Goal: Task Accomplishment & Management: Complete application form

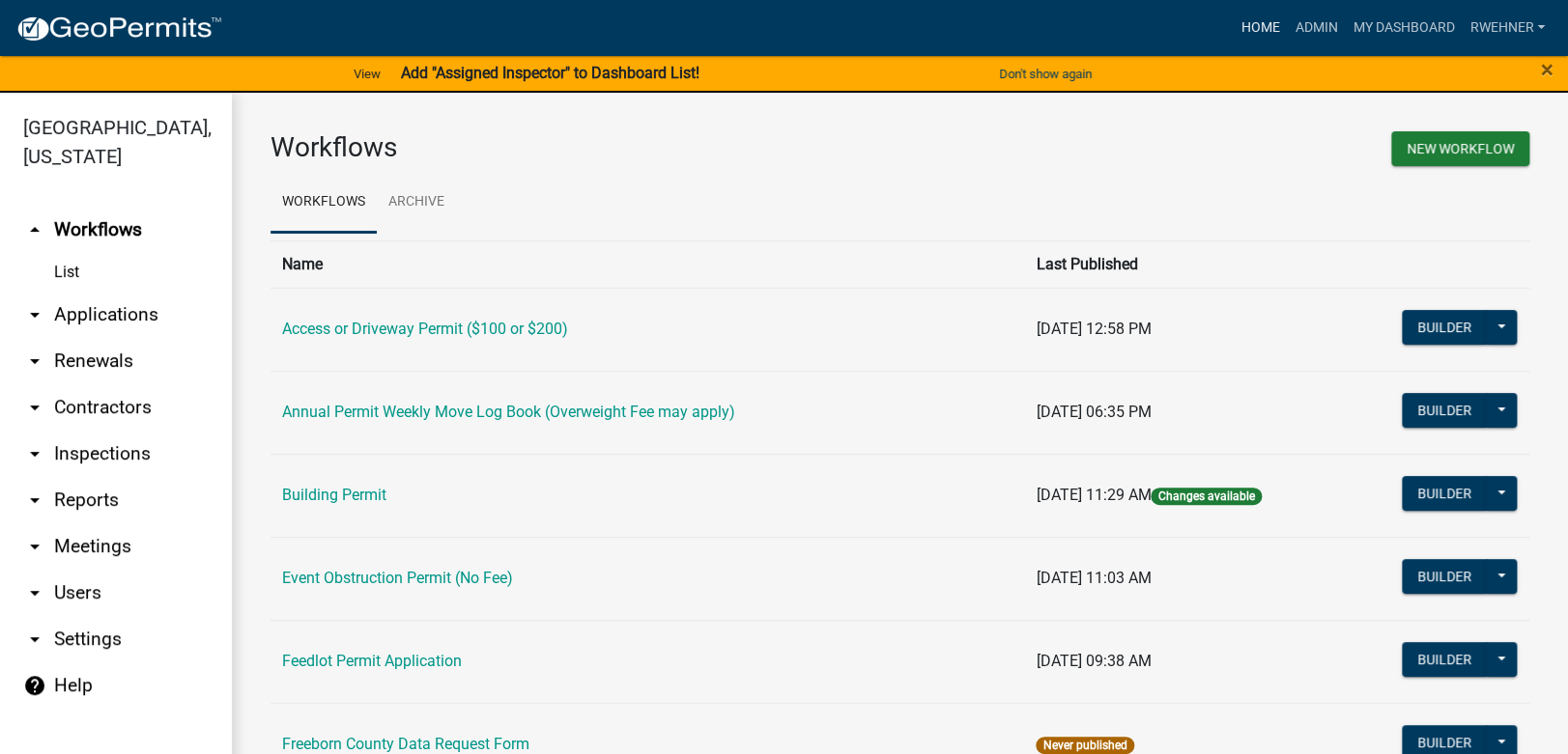
click at [1260, 24] on link "Home" at bounding box center [1259, 28] width 54 height 36
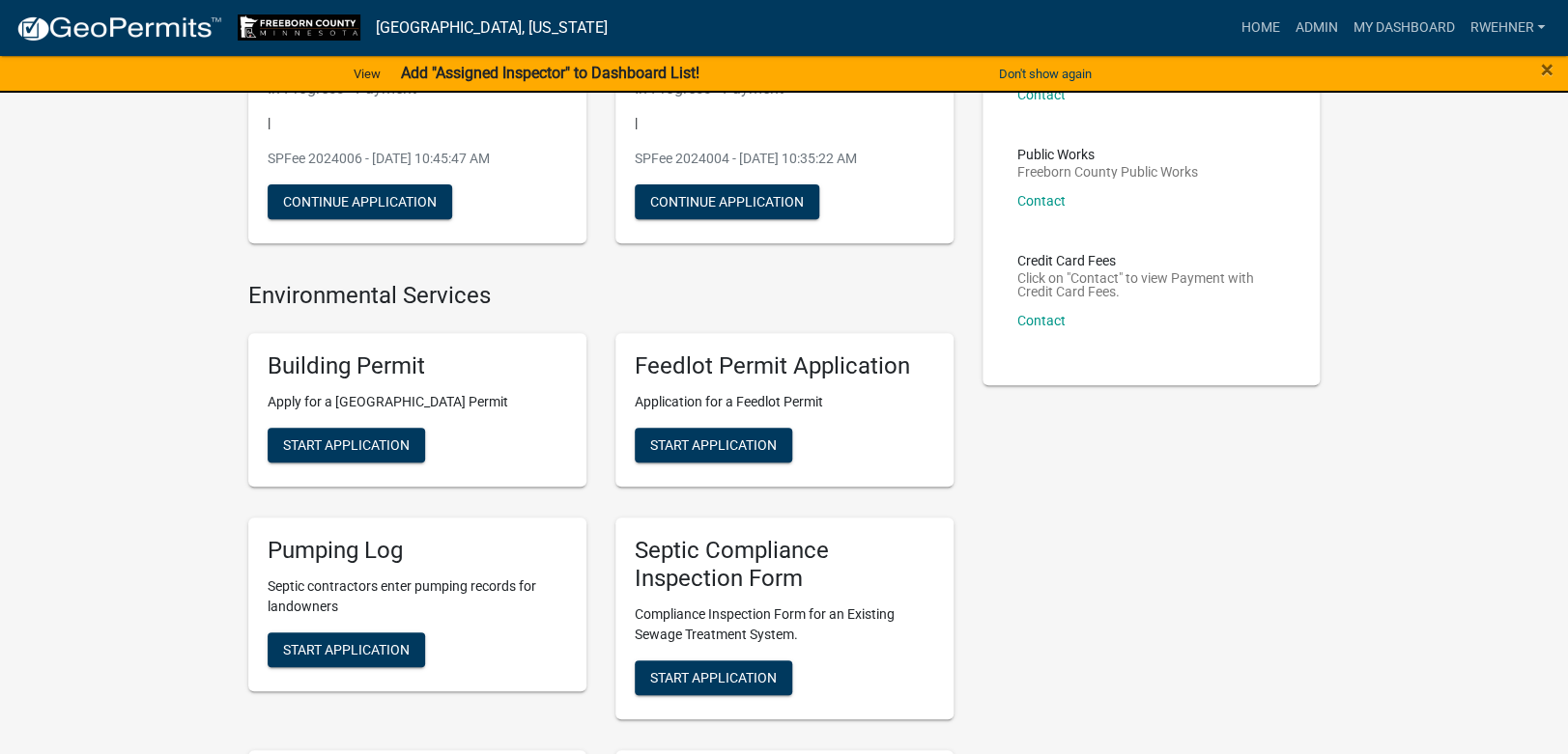
scroll to position [406, 0]
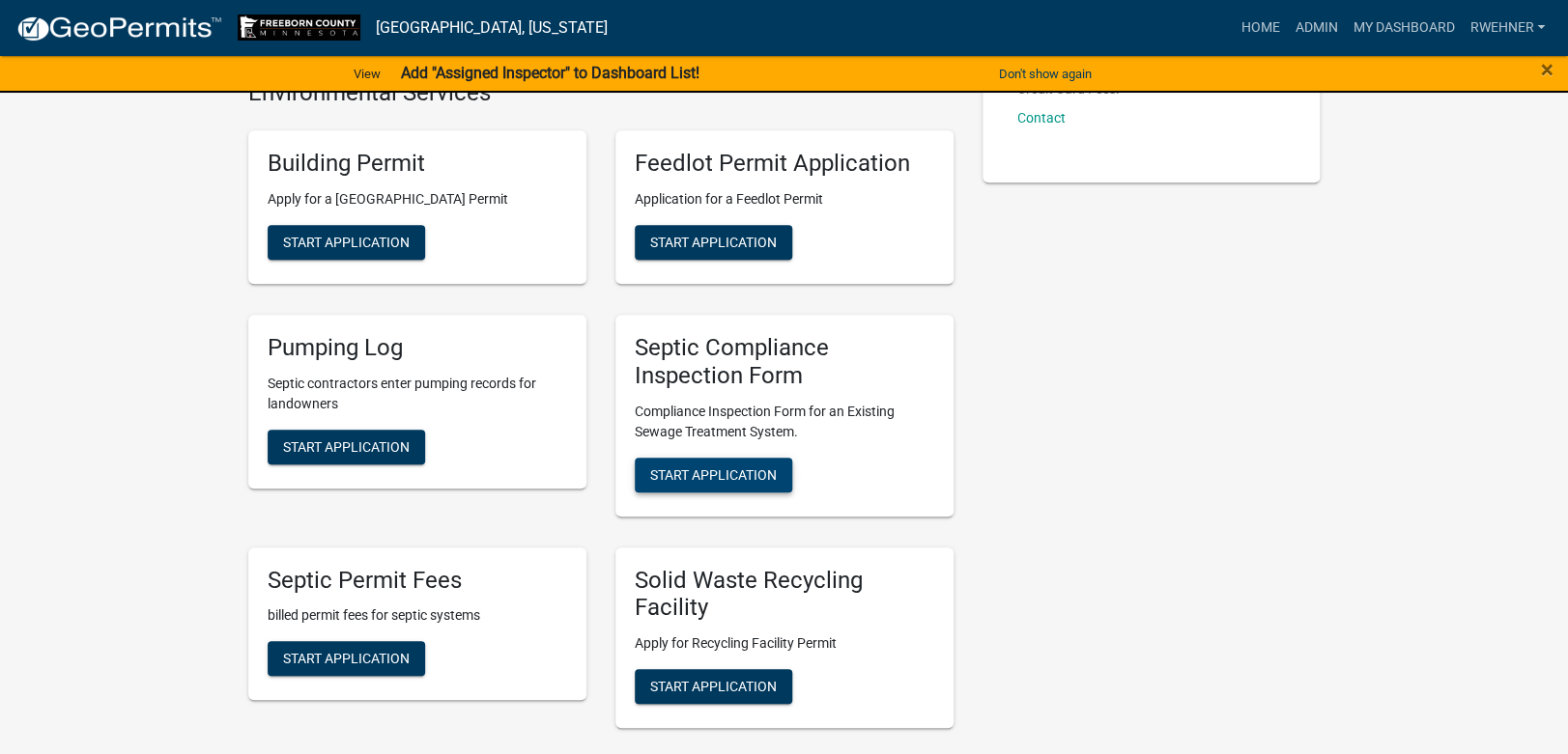
click at [735, 461] on button "Start Application" at bounding box center [714, 474] width 158 height 34
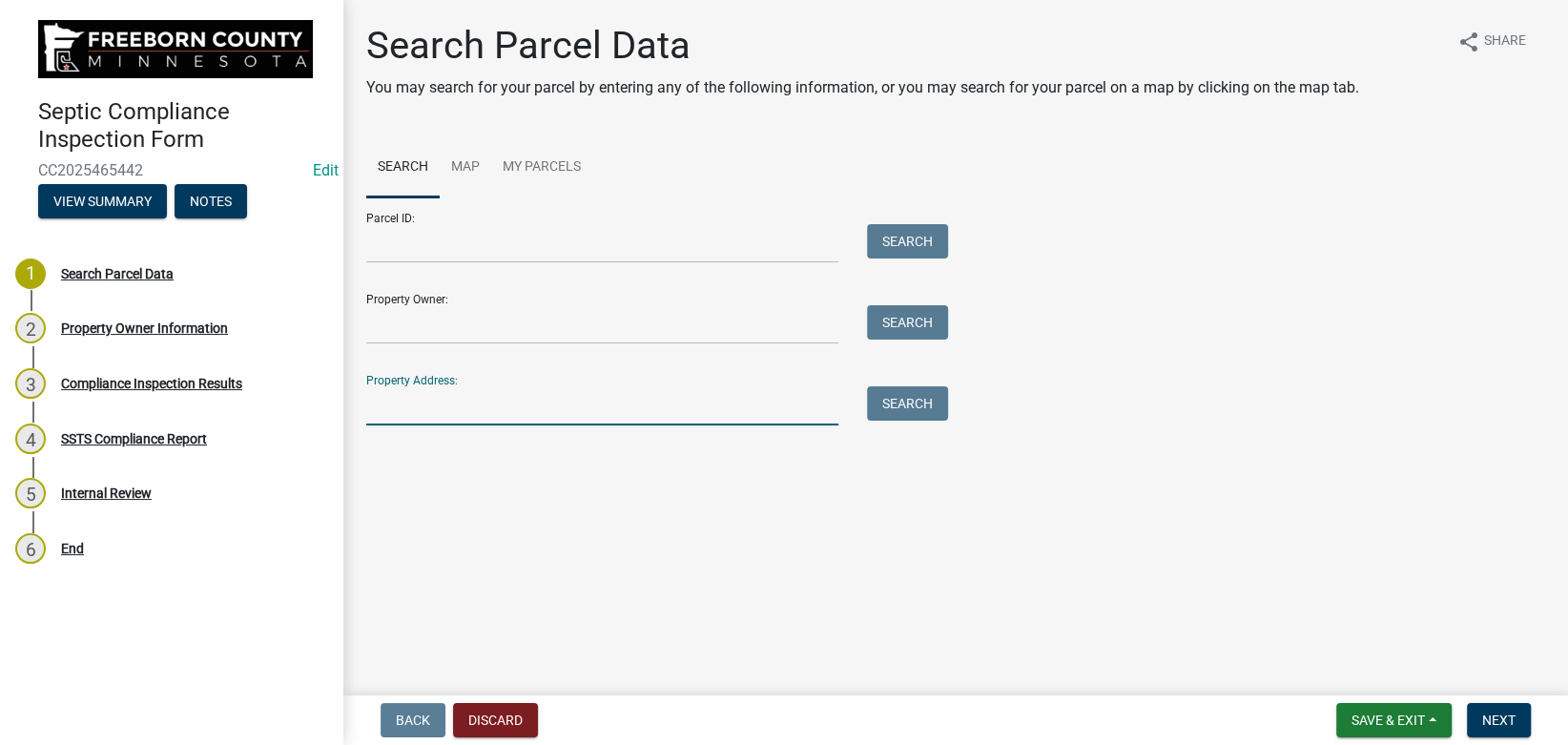
click at [593, 404] on input "Property Address:" at bounding box center [602, 406] width 472 height 39
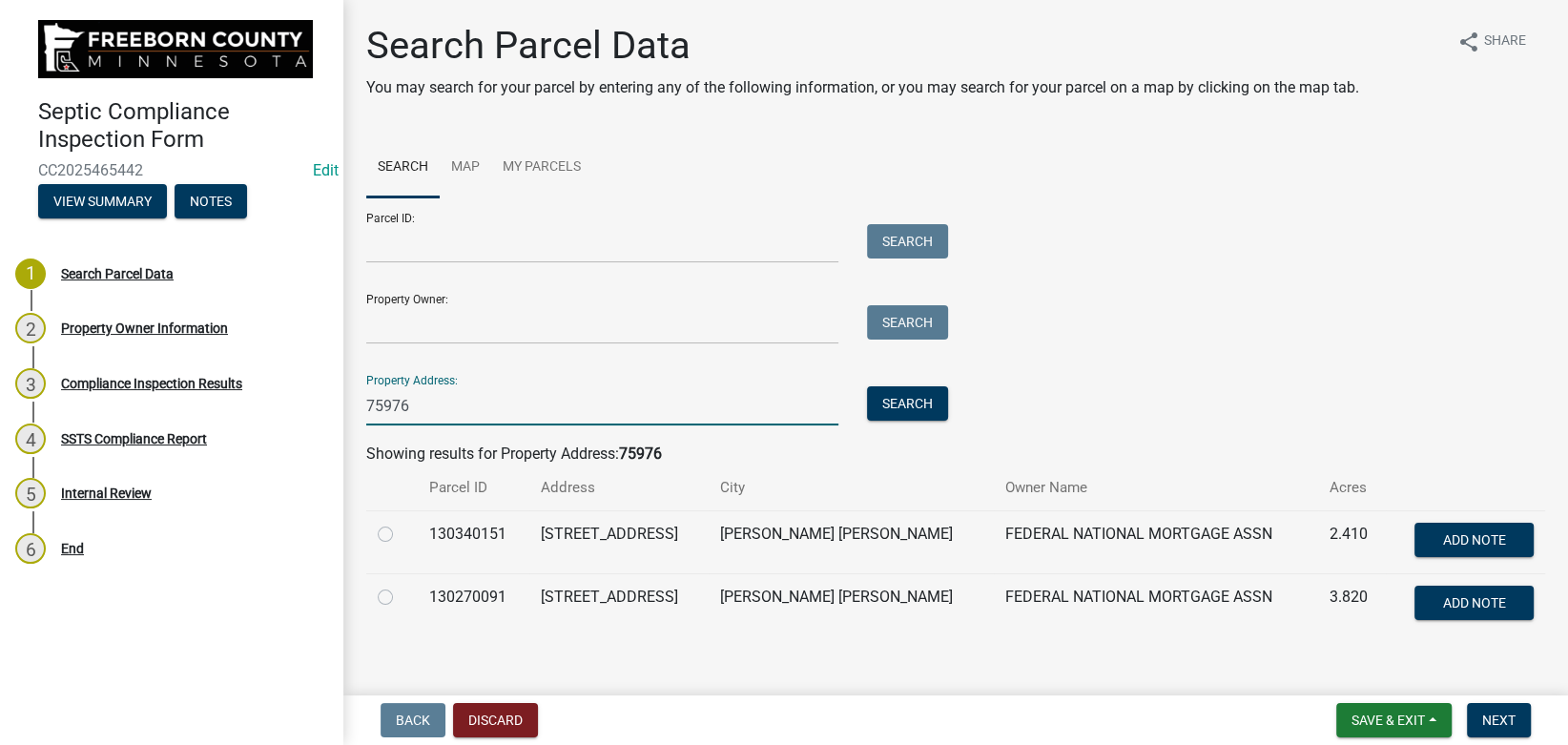
type input "75976"
click at [401, 586] on label at bounding box center [401, 586] width 0 height 0
click at [401, 598] on input "radio" at bounding box center [407, 592] width 13 height 13
radio input "true"
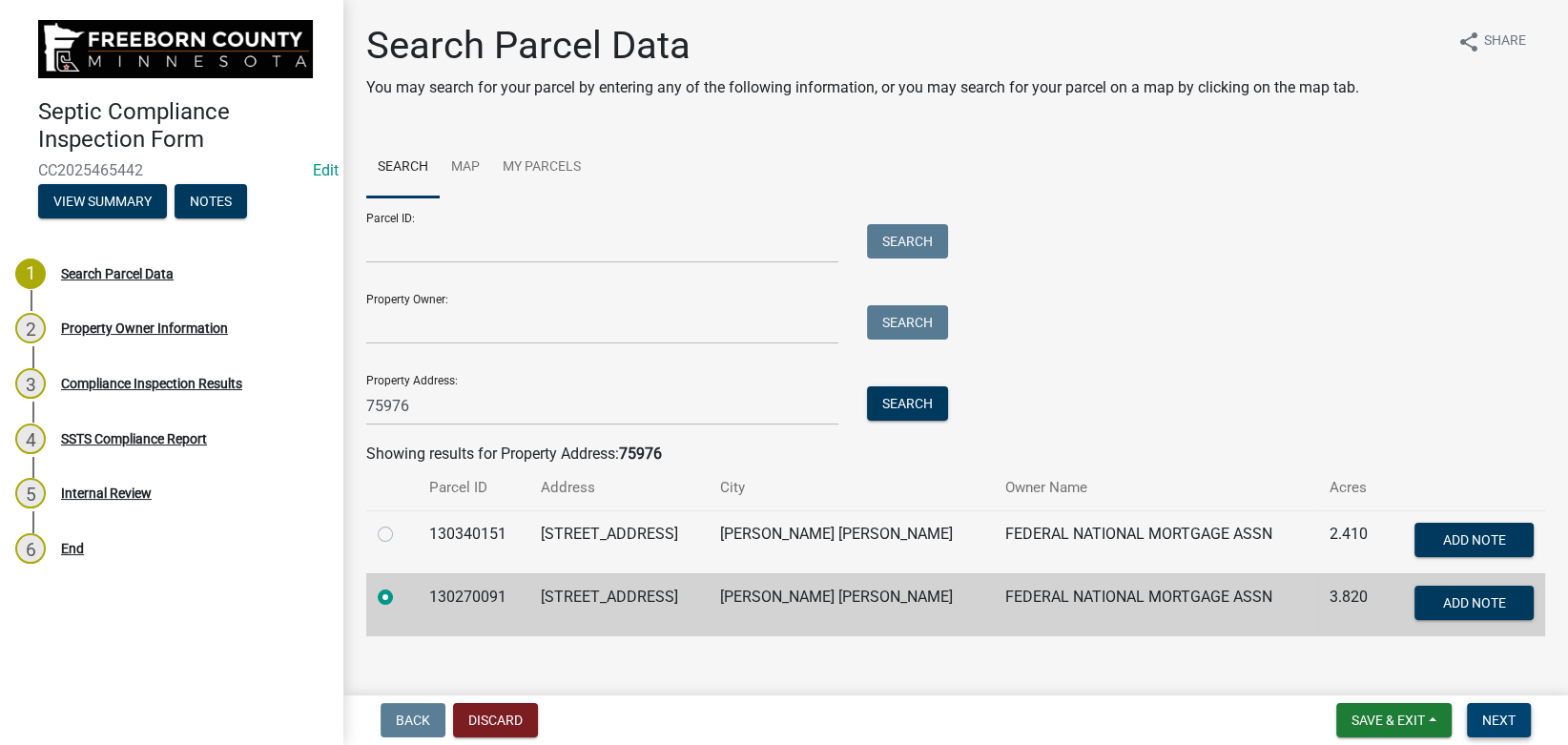
click at [1493, 706] on button "Next" at bounding box center [1499, 720] width 64 height 34
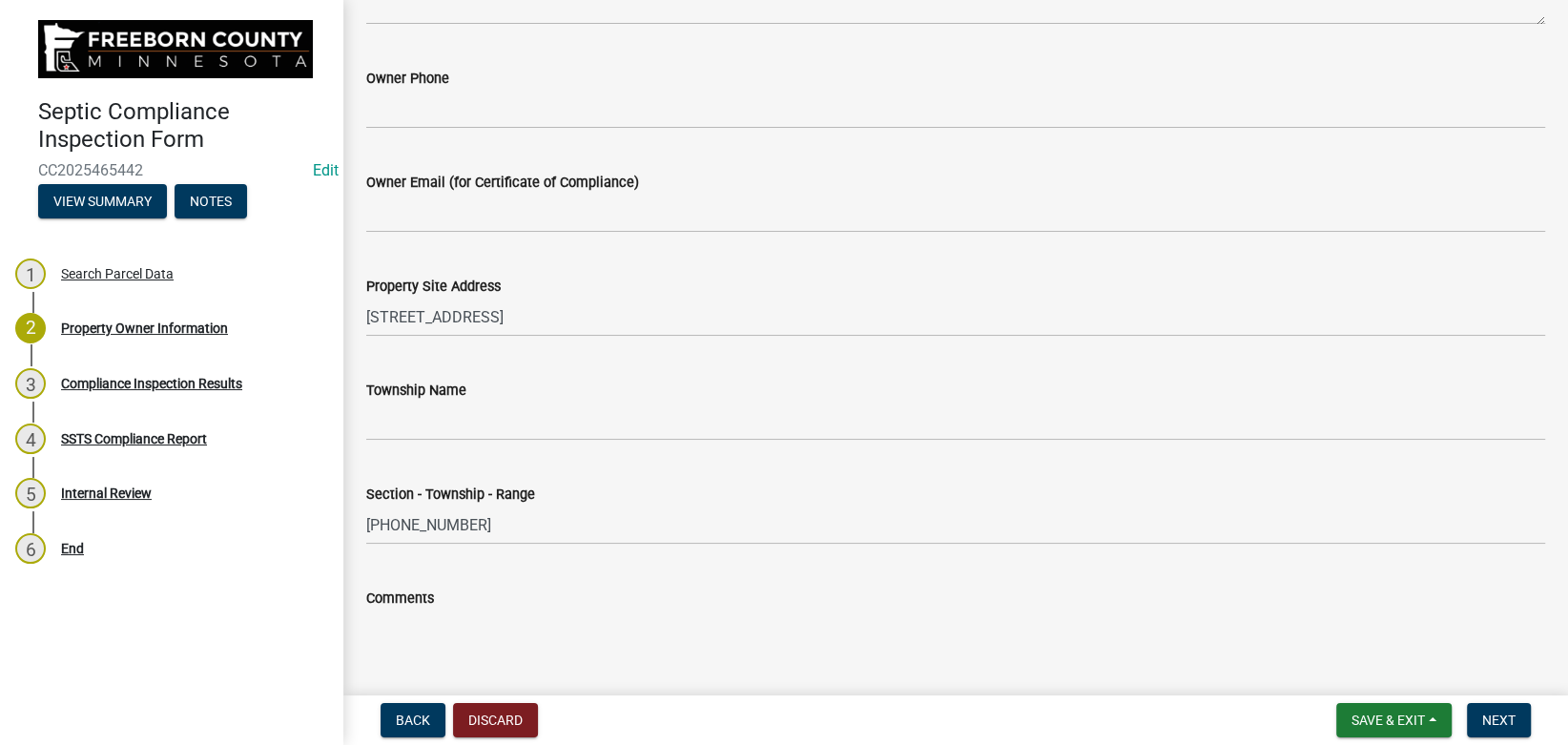
scroll to position [921, 0]
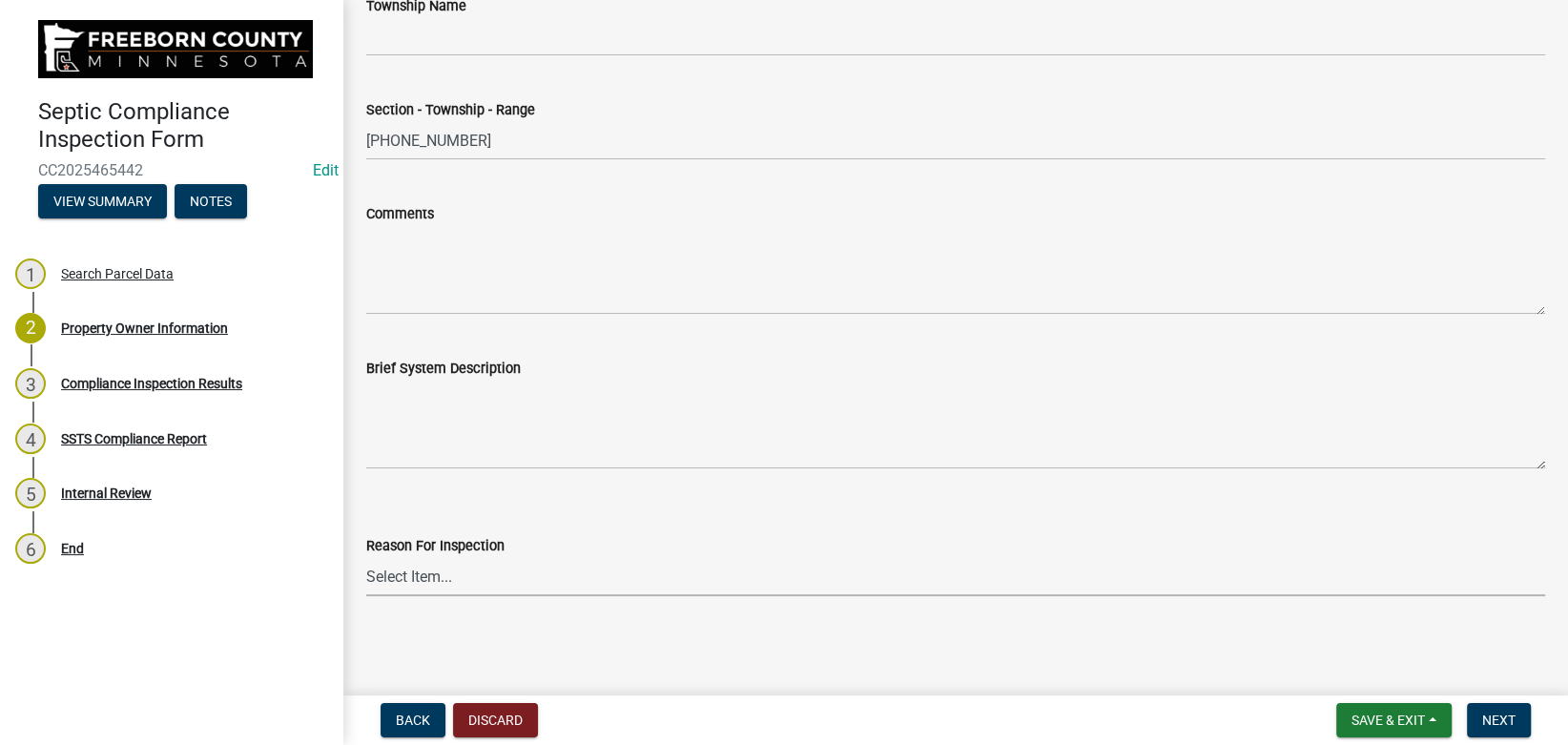
click at [366, 557] on select "Select Item... Property Sale Required for Permit County Compliance Inventory (C…" at bounding box center [955, 577] width 1179 height 39
click option "Property Sale" at bounding box center [0, 0] width 0 height 0
select select "d6fd99ce-8a43-4bcf-938d-761da4bf36de"
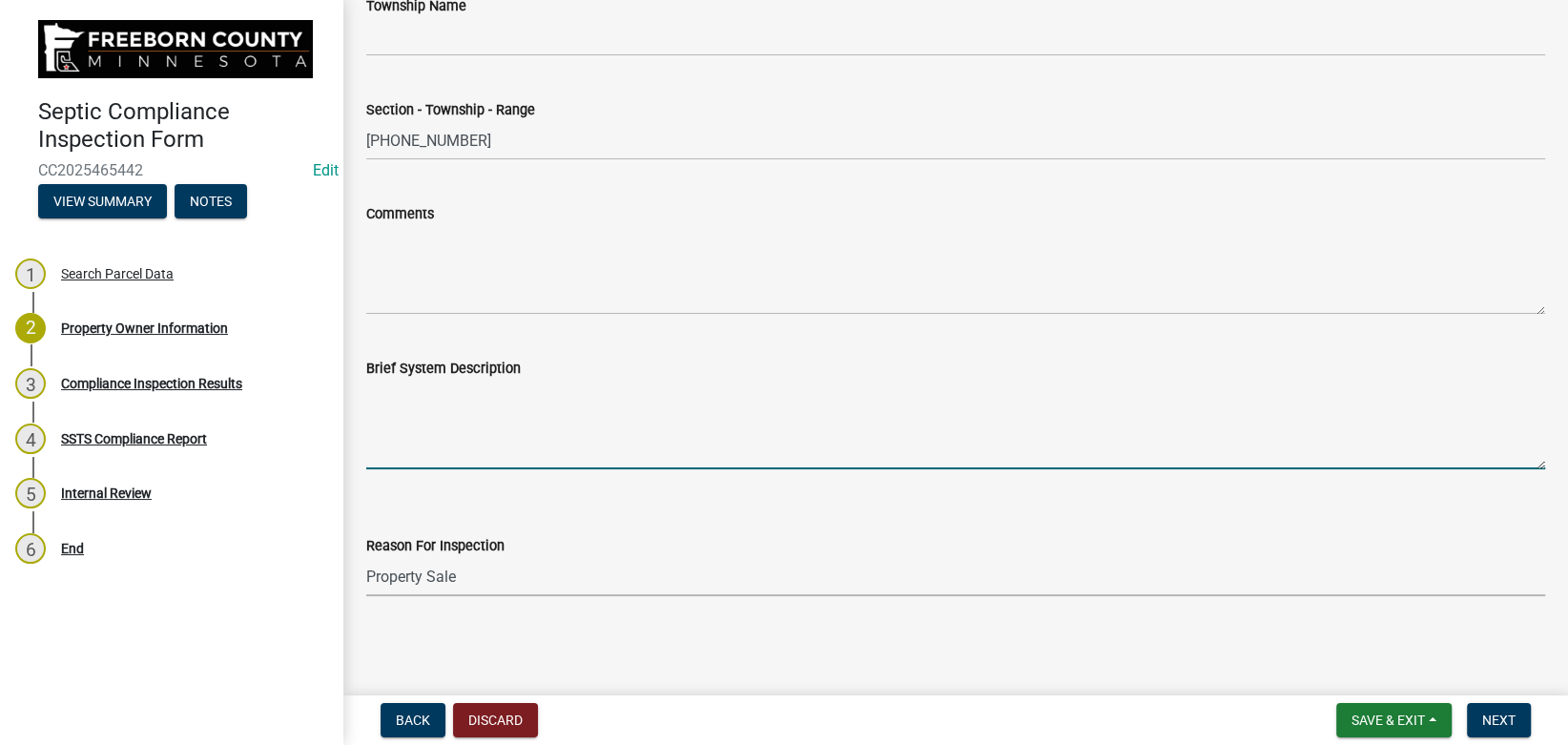
click at [499, 383] on textarea "Brief System Description" at bounding box center [955, 425] width 1179 height 90
type textarea "Chamber system. surfacing effluent."
click at [1491, 726] on span "Next" at bounding box center [1499, 721] width 33 height 16
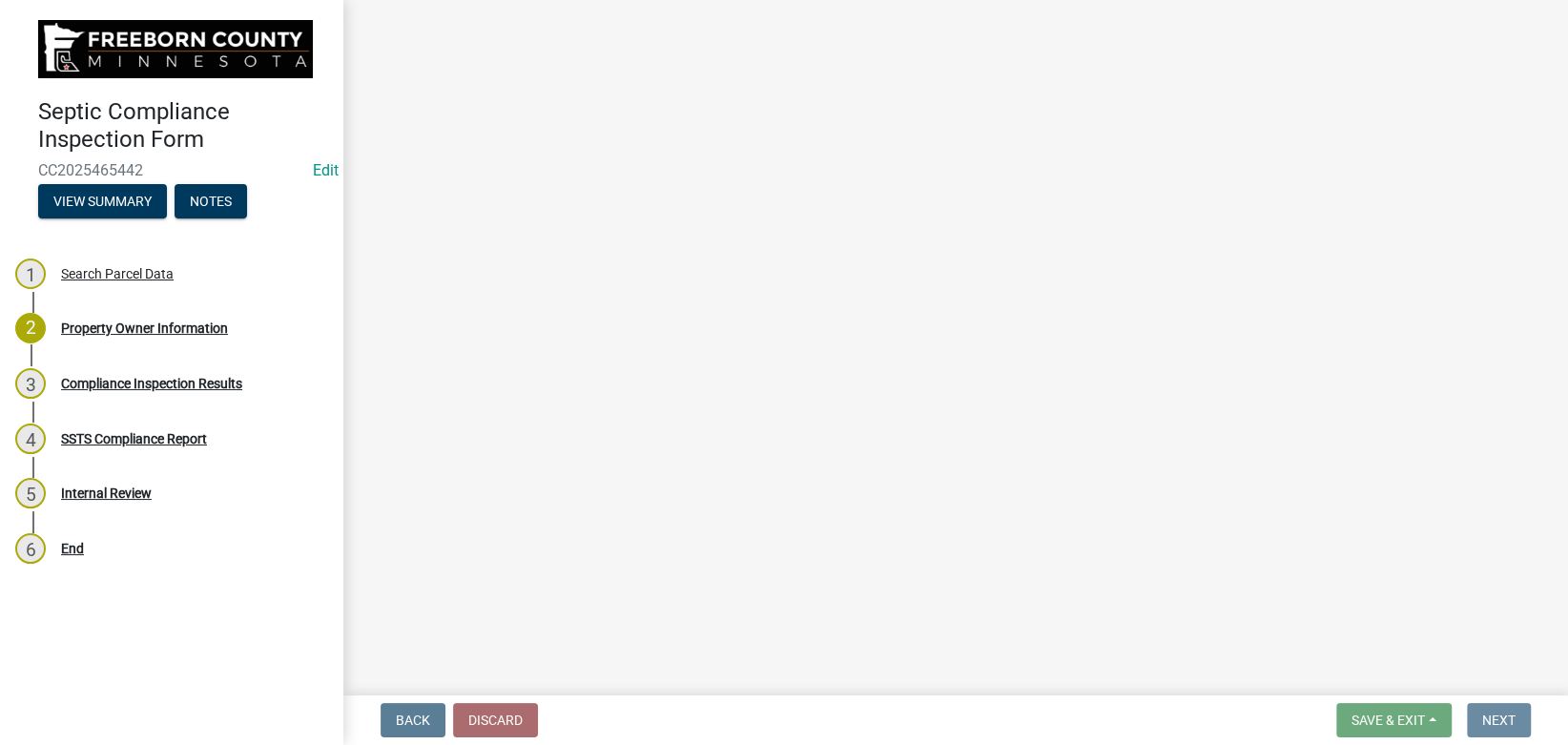
scroll to position [0, 0]
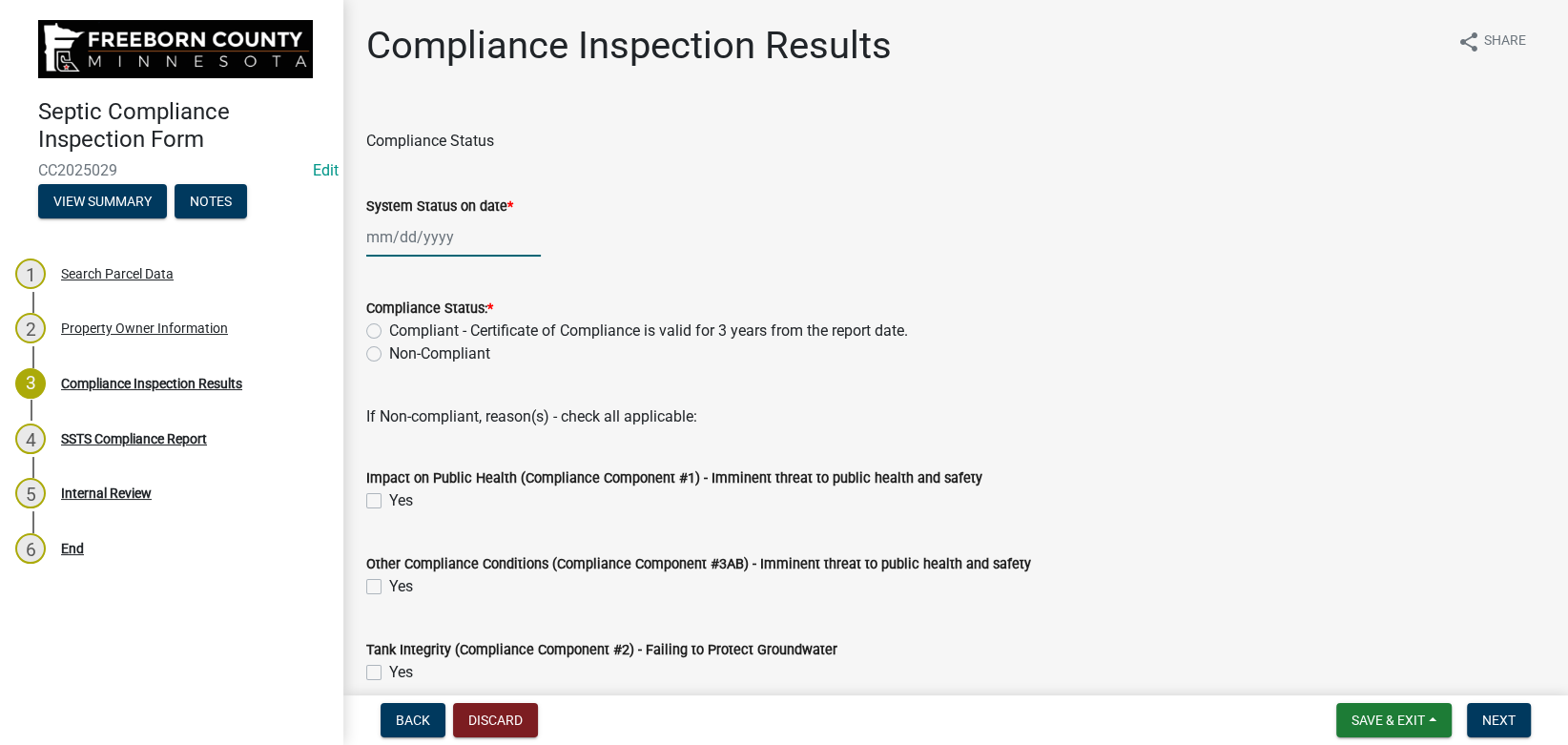
click at [465, 235] on input "System Status on date *" at bounding box center [453, 237] width 174 height 39
select select "8"
select select "2025"
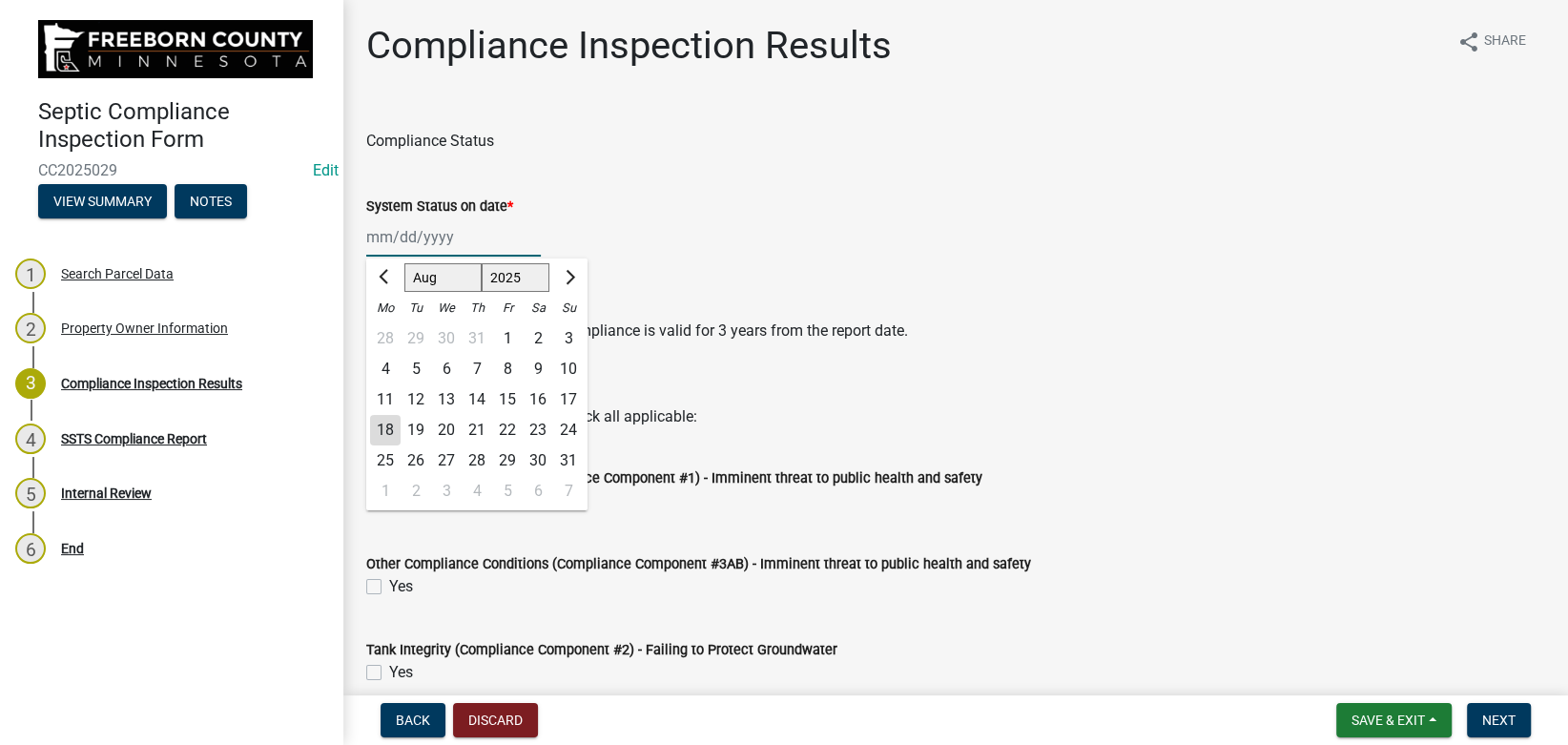
click at [462, 235] on input "System Status on date *" at bounding box center [453, 237] width 174 height 39
click at [513, 399] on div "15" at bounding box center [507, 399] width 30 height 30
type input "[DATE]"
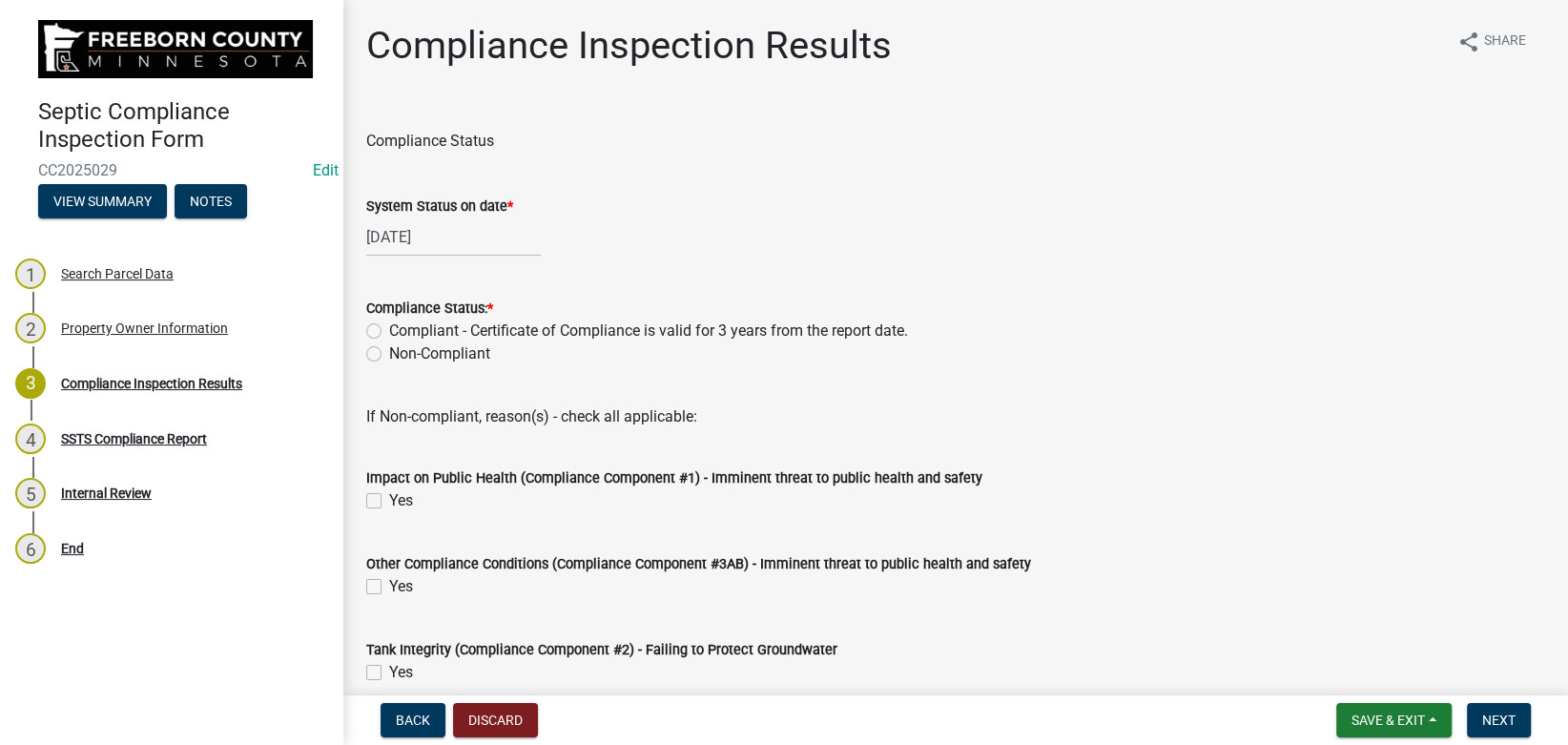
click at [389, 354] on label "Non-Compliant" at bounding box center [440, 354] width 101 height 23
click at [389, 354] on input "Non-Compliant" at bounding box center [395, 349] width 13 height 13
radio input "true"
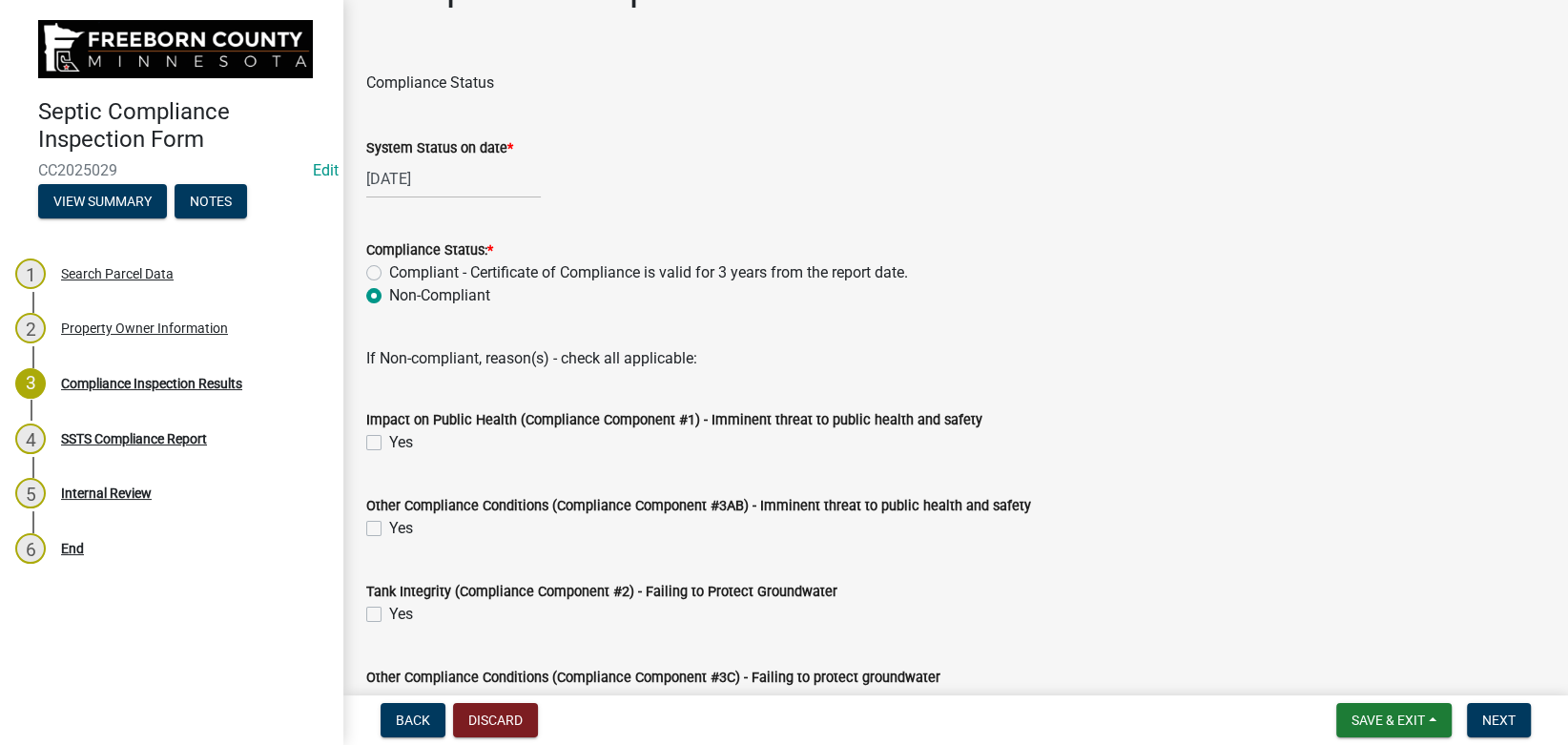
scroll to position [107, 0]
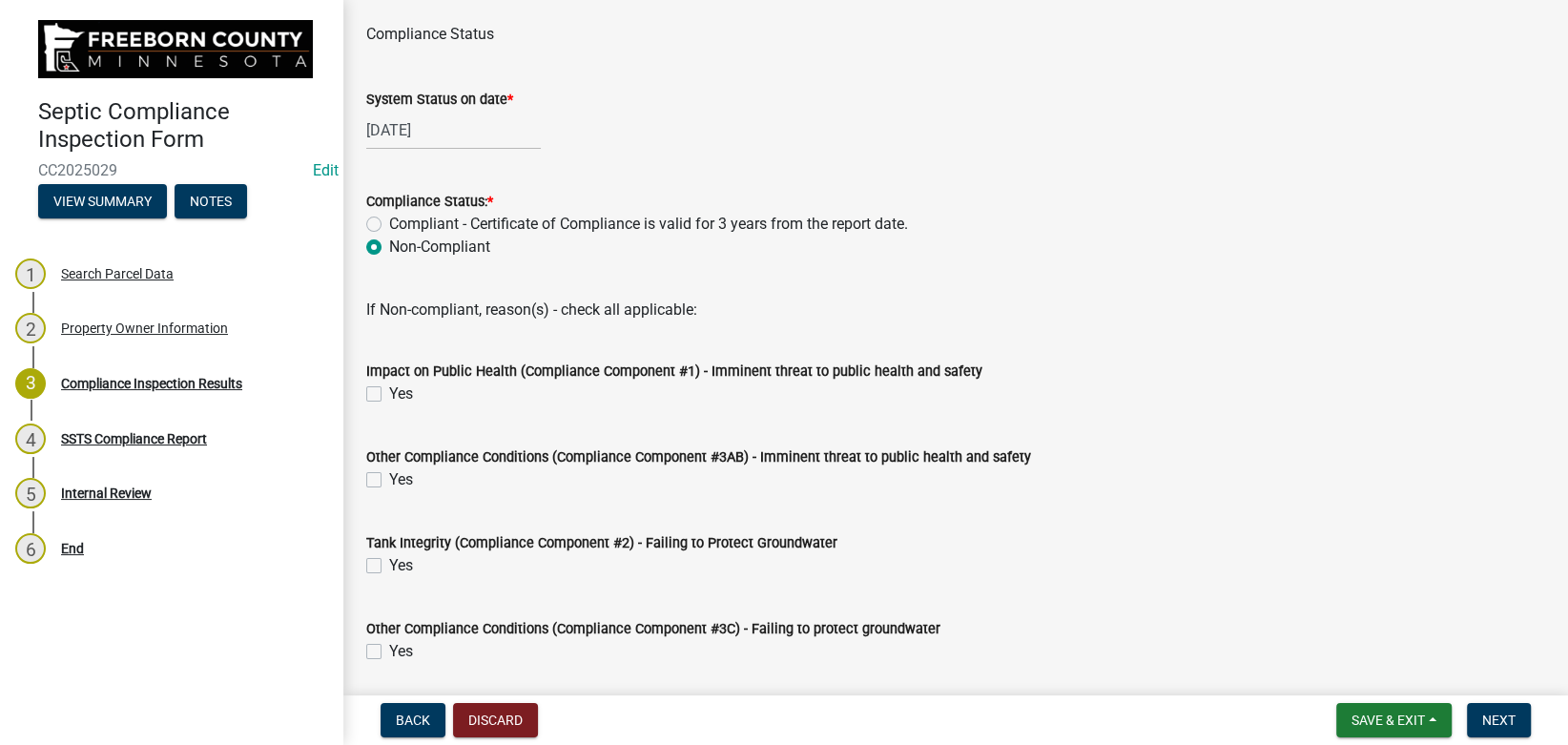
click at [389, 392] on label "Yes" at bounding box center [401, 394] width 23 height 23
click at [389, 392] on input "Yes" at bounding box center [395, 389] width 13 height 13
checkbox input "true"
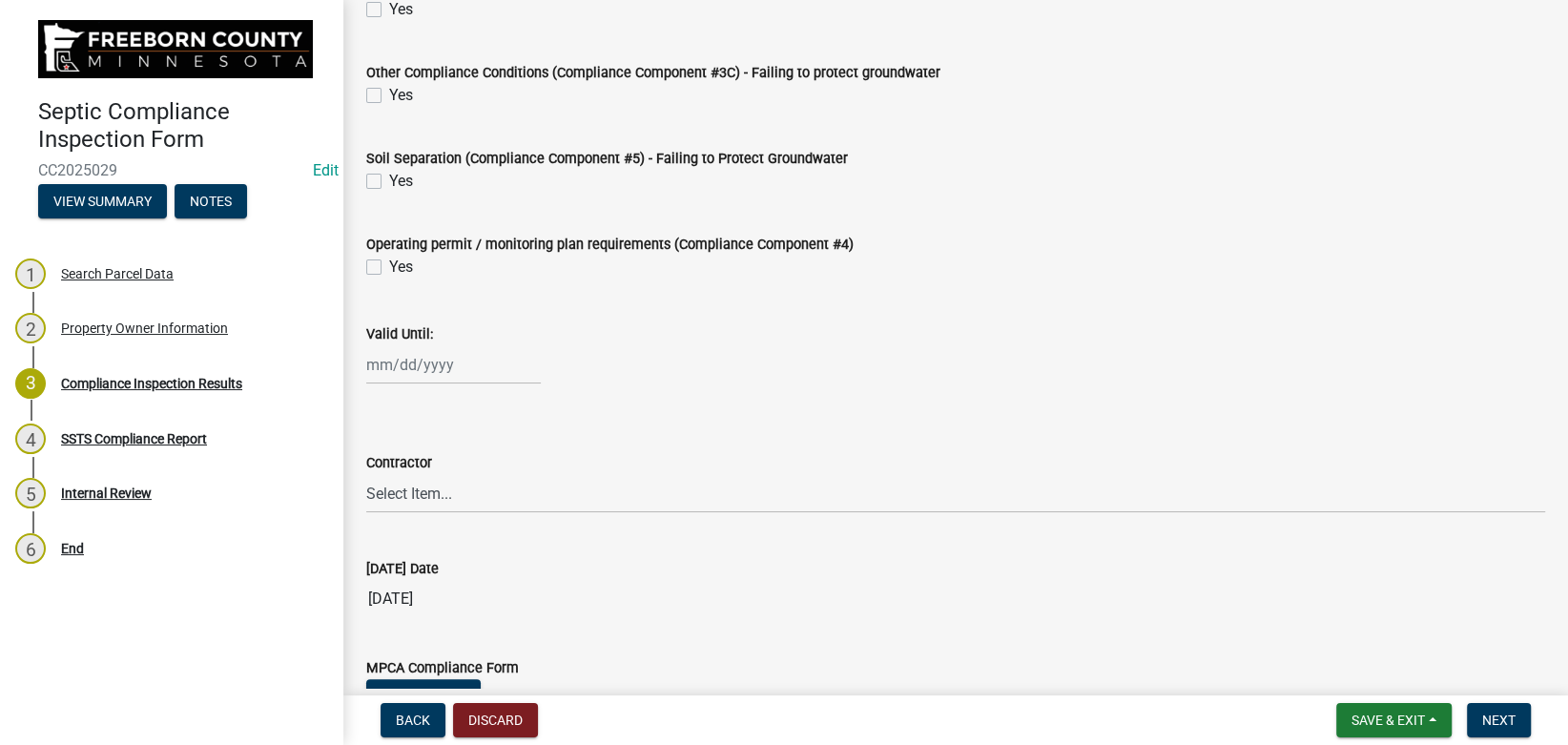
scroll to position [824, 0]
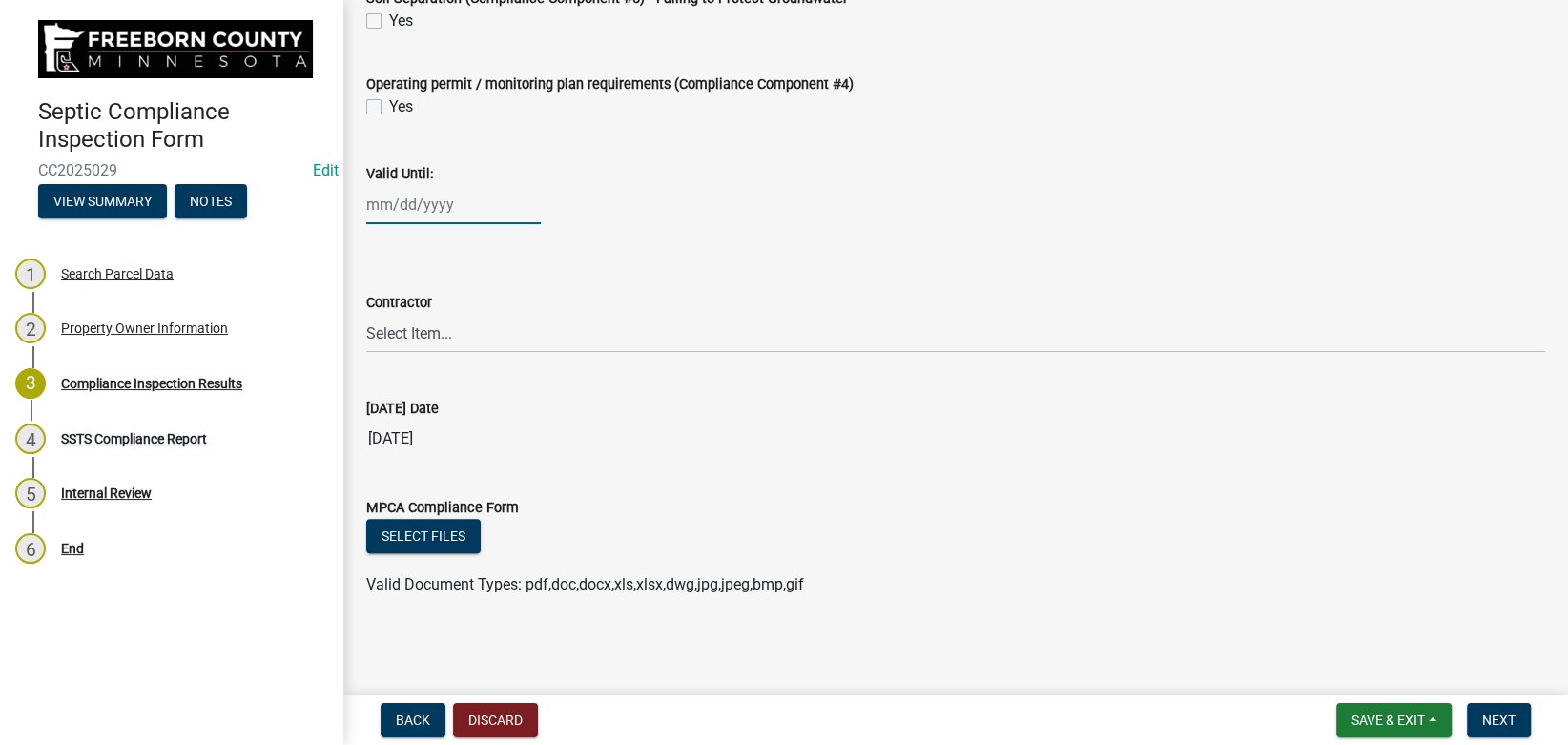
click at [422, 209] on input "Valid Until:" at bounding box center [453, 205] width 174 height 39
select select "8"
select select "2025"
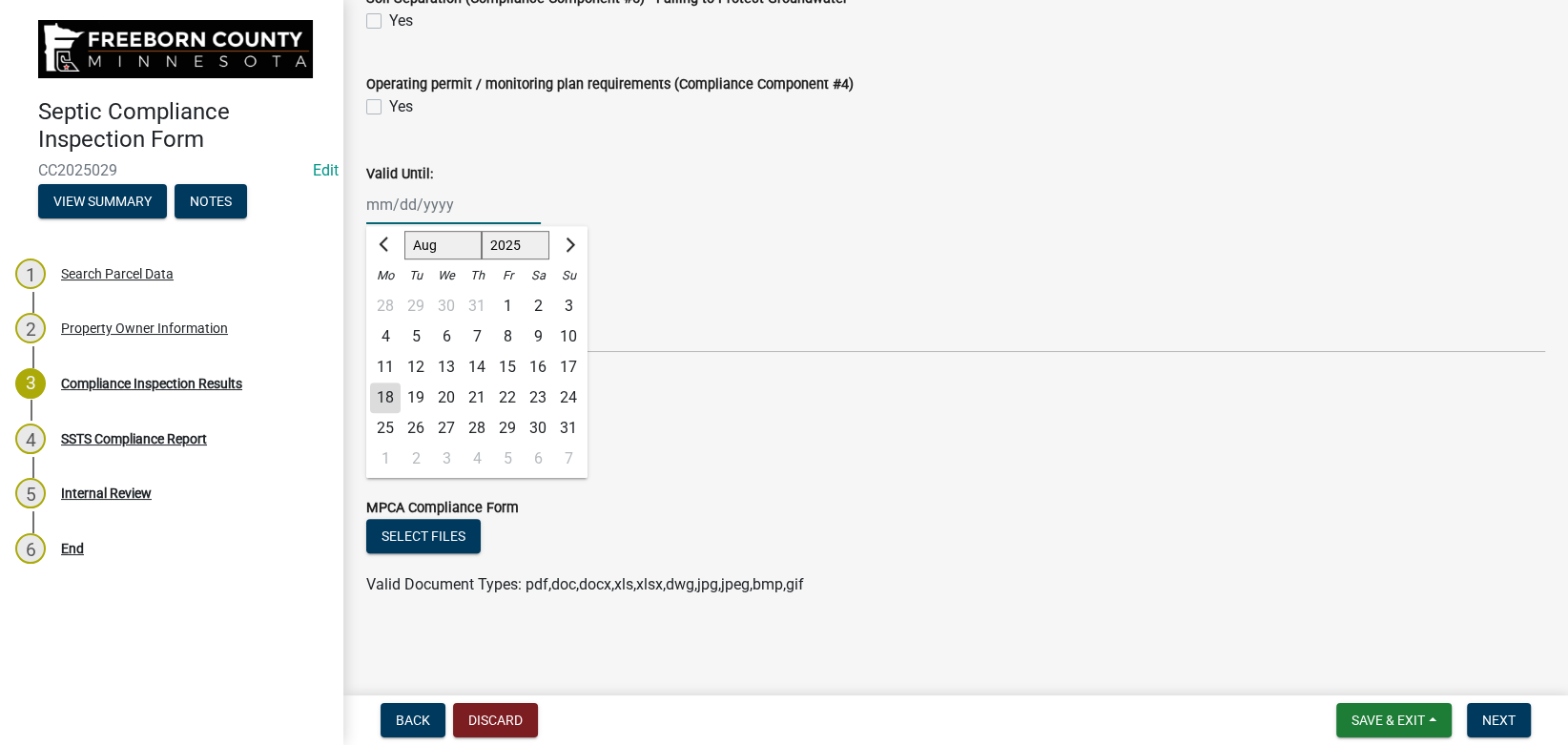
click at [439, 210] on input "Valid Until:" at bounding box center [453, 205] width 174 height 39
type input "[DATE]"
click at [554, 147] on div "Valid Until: [DATE] Jan Feb Mar Apr May Jun [DATE] Aug Sep Oct Nov [DATE] 1526 …" at bounding box center [955, 179] width 1179 height 89
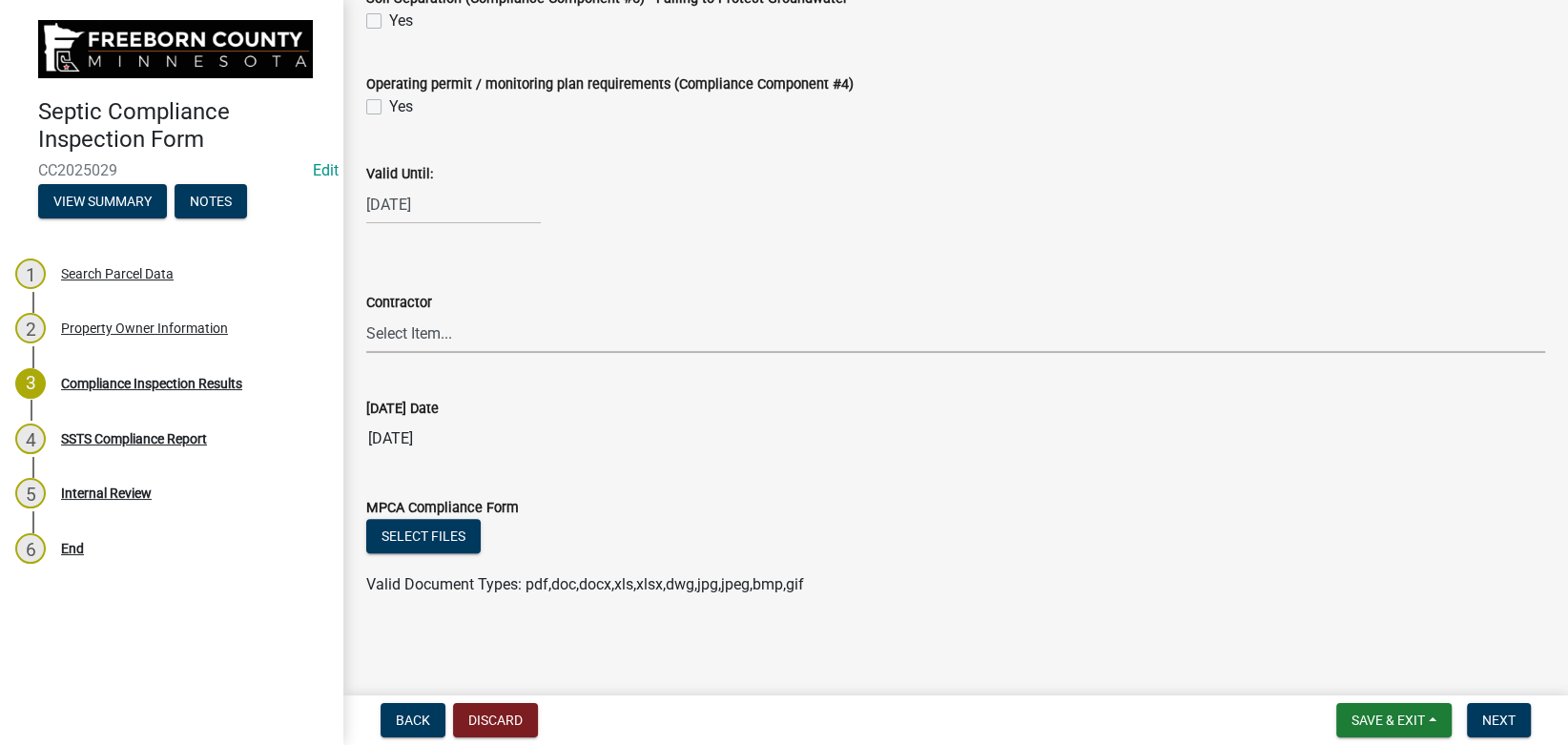
click at [366, 314] on select "Select Item... P & L Excavating Precision Septic Services [PERSON_NAME] Excavat…" at bounding box center [955, 333] width 1179 height 39
click option "Precision Septic Services" at bounding box center [0, 0] width 0 height 0
select select "1712dd66-1c59-4d8d-b780-c3501c42667d"
click at [677, 294] on div "Contractor" at bounding box center [955, 303] width 1179 height 23
click at [1515, 716] on button "Next" at bounding box center [1499, 720] width 64 height 34
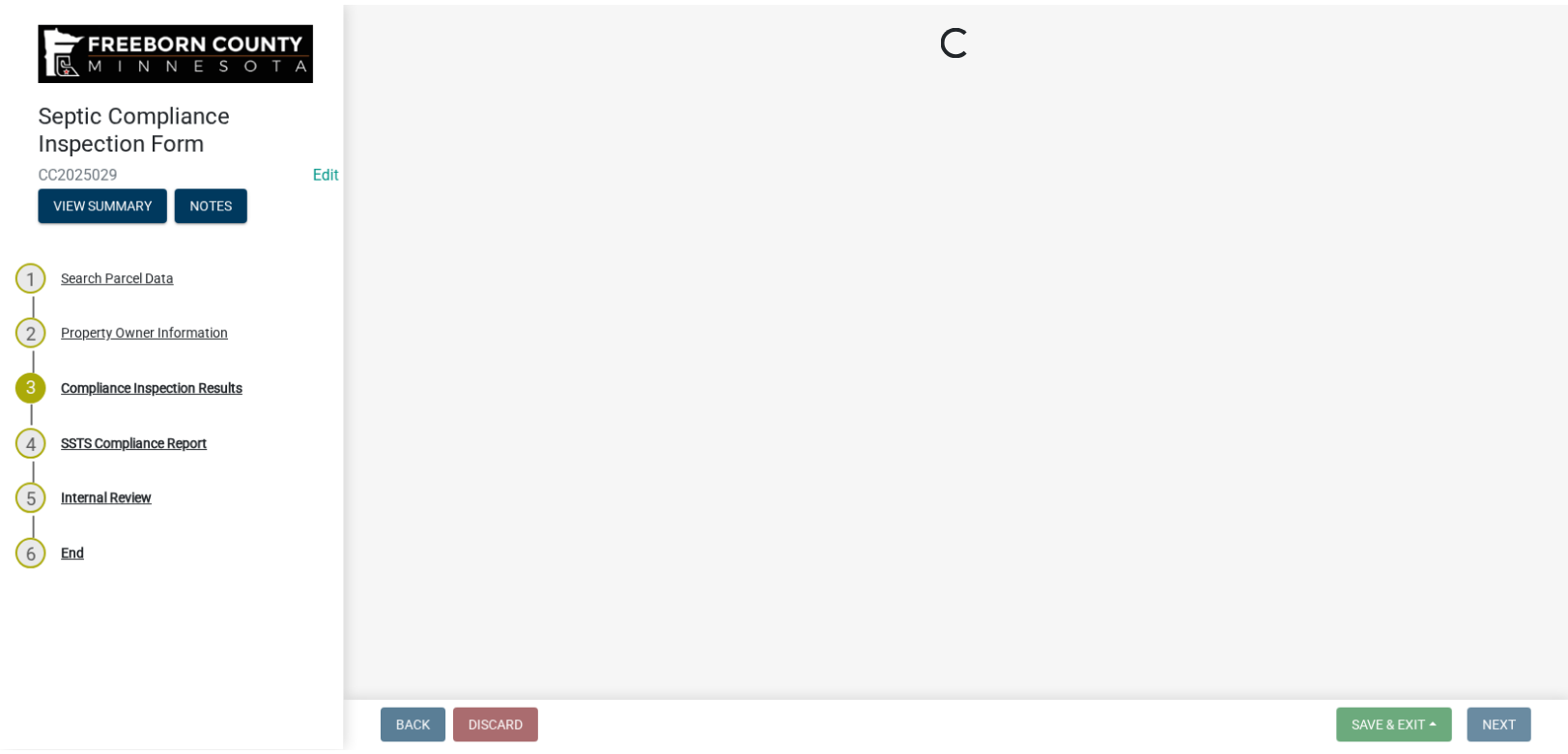
scroll to position [0, 0]
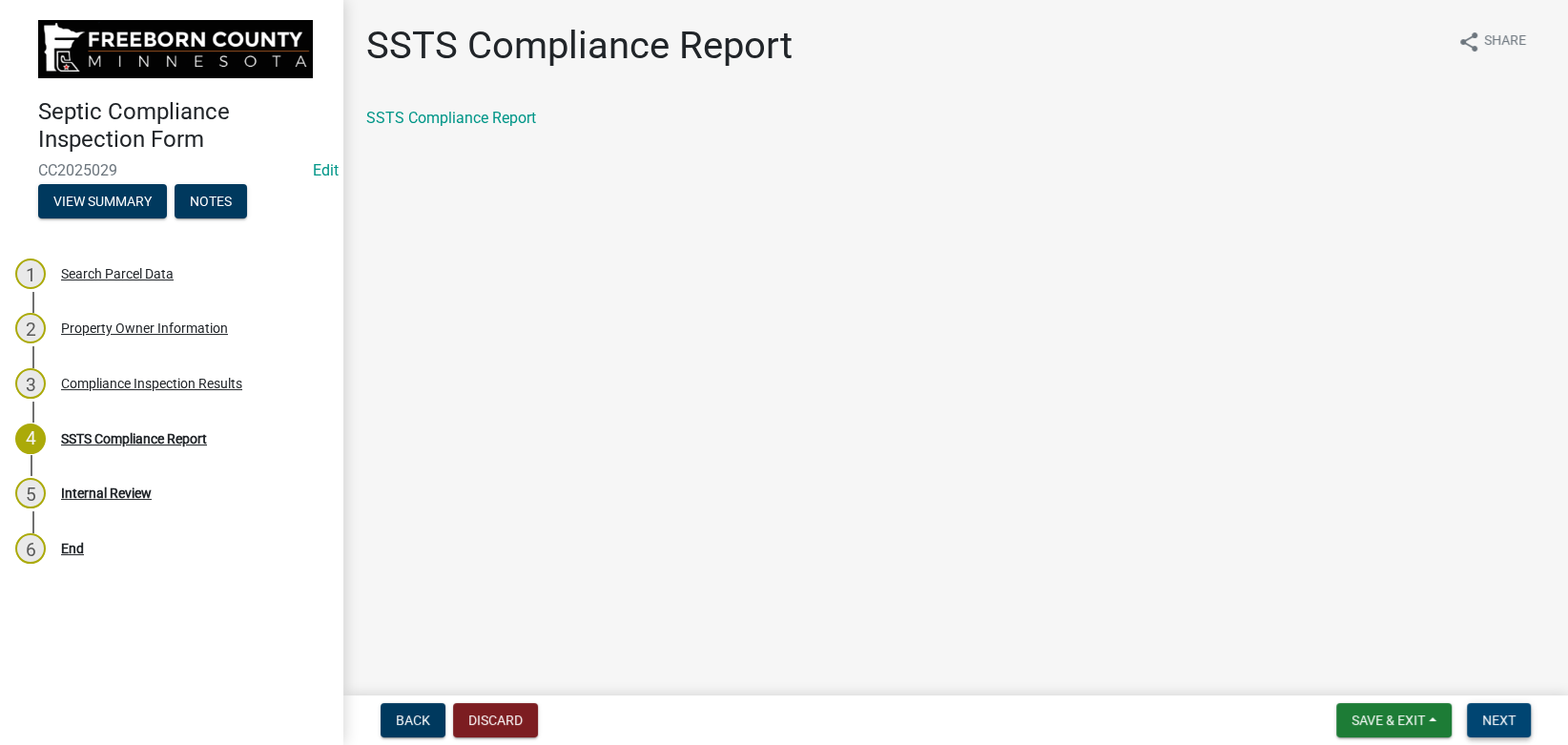
click at [1505, 721] on span "Next" at bounding box center [1499, 721] width 33 height 16
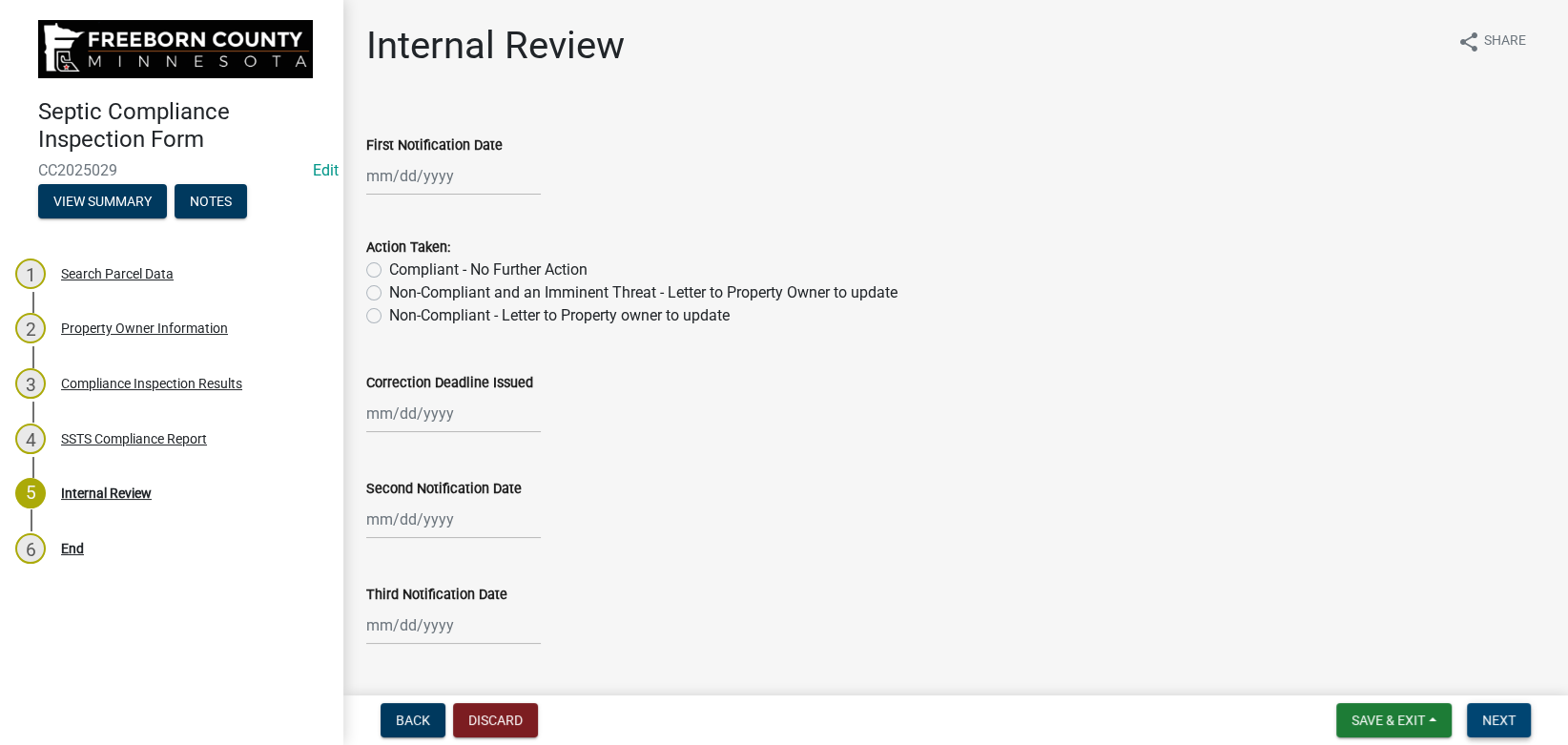
click at [1487, 722] on span "Next" at bounding box center [1499, 721] width 33 height 16
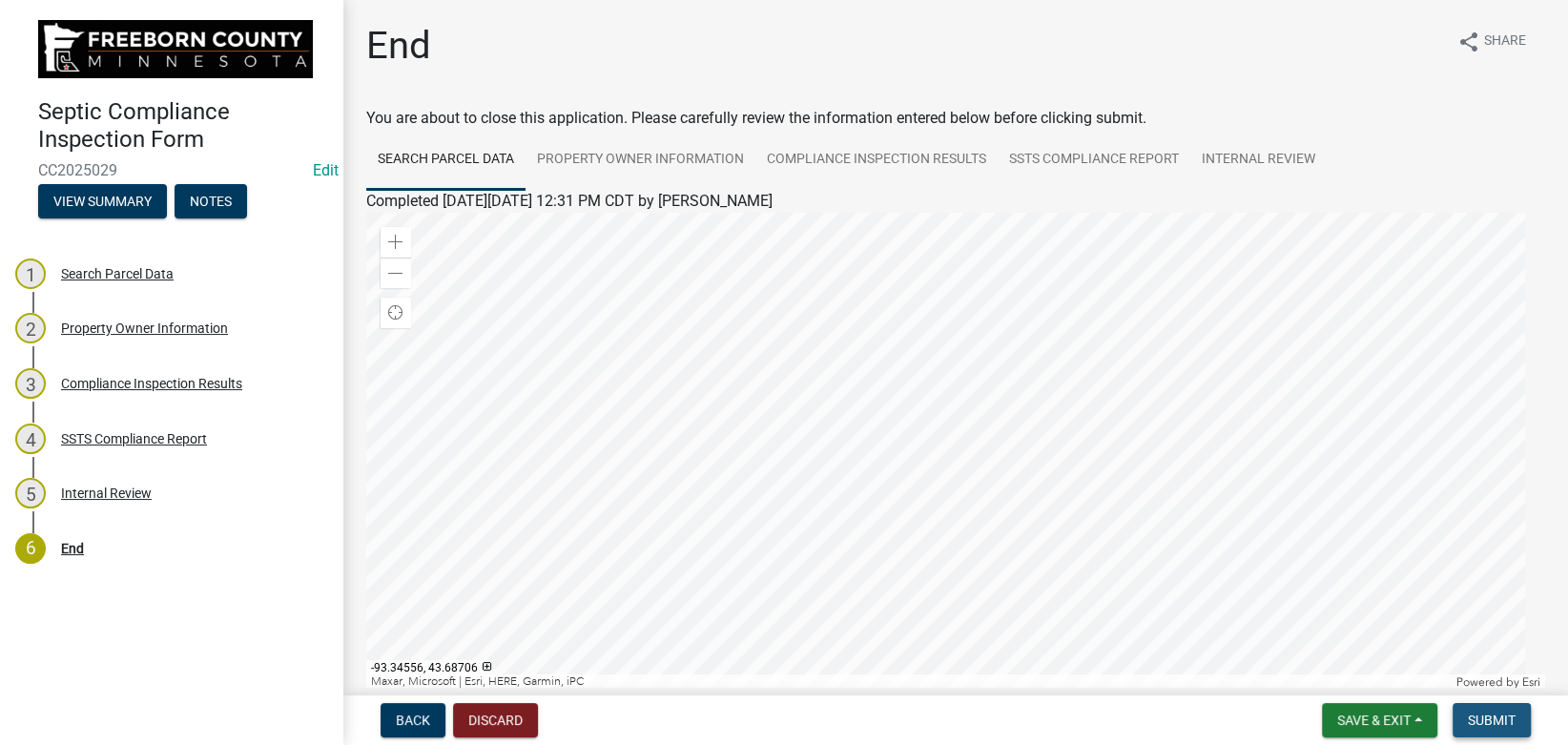
click at [1508, 728] on span "Submit" at bounding box center [1491, 721] width 48 height 16
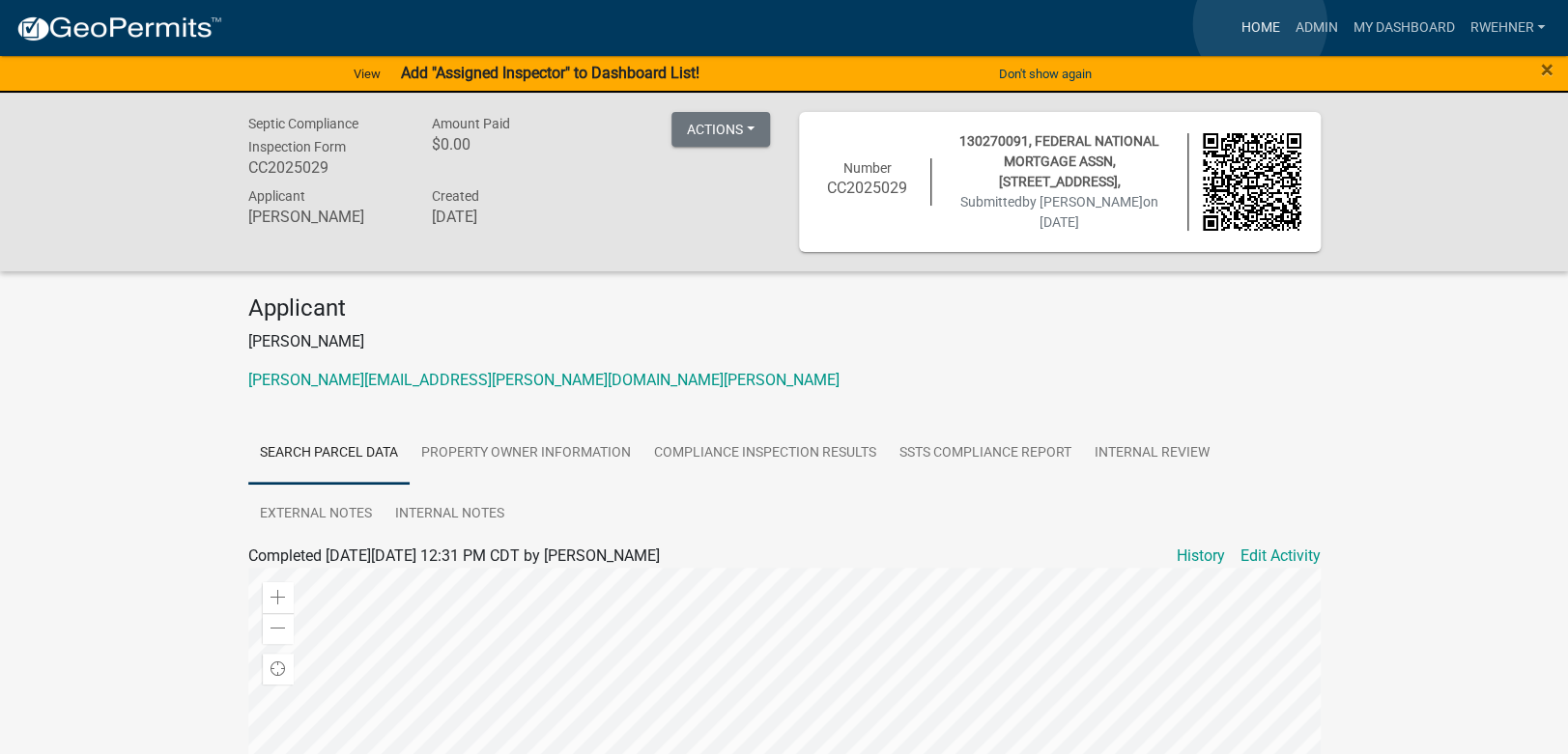
click at [1260, 24] on link "Home" at bounding box center [1259, 28] width 54 height 36
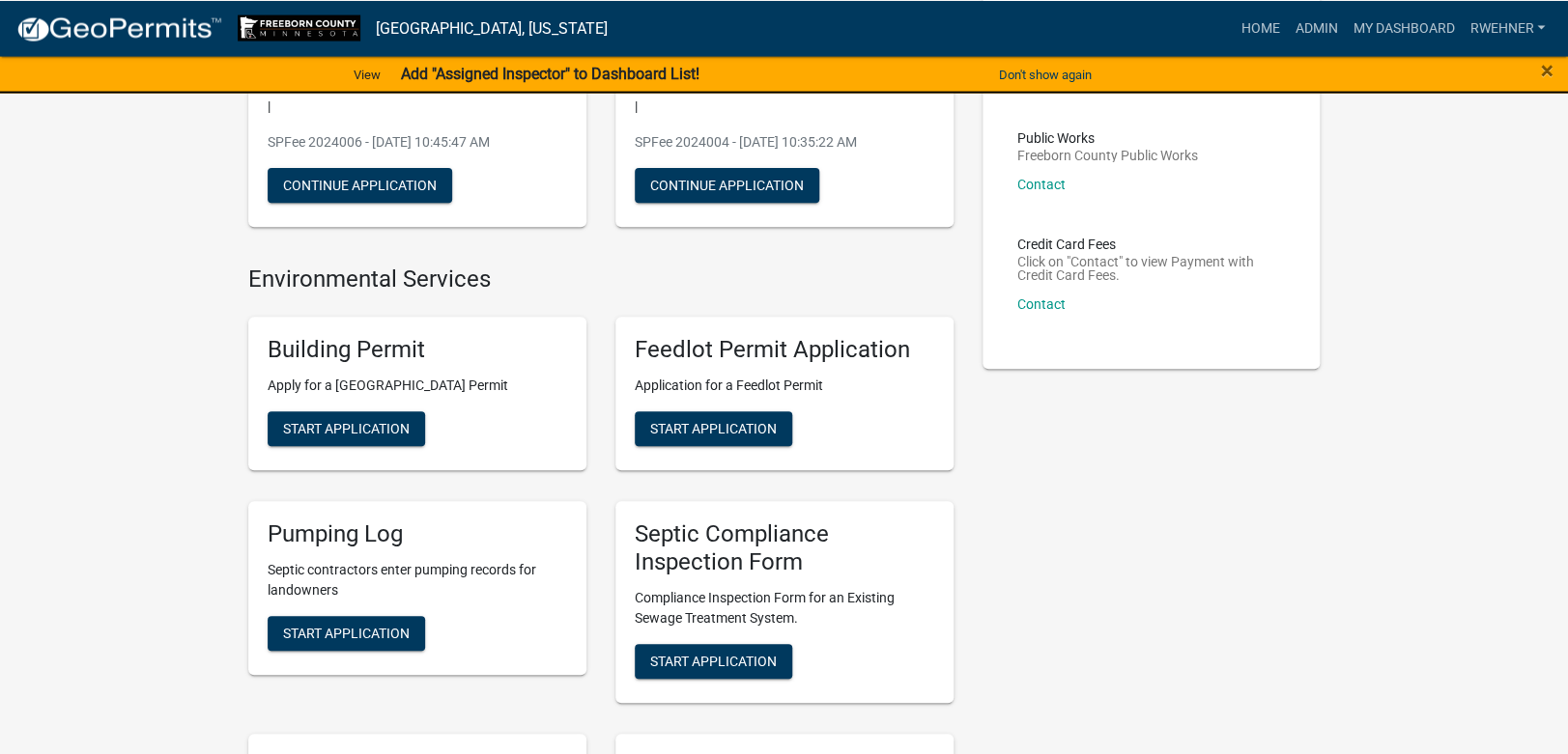
scroll to position [305, 0]
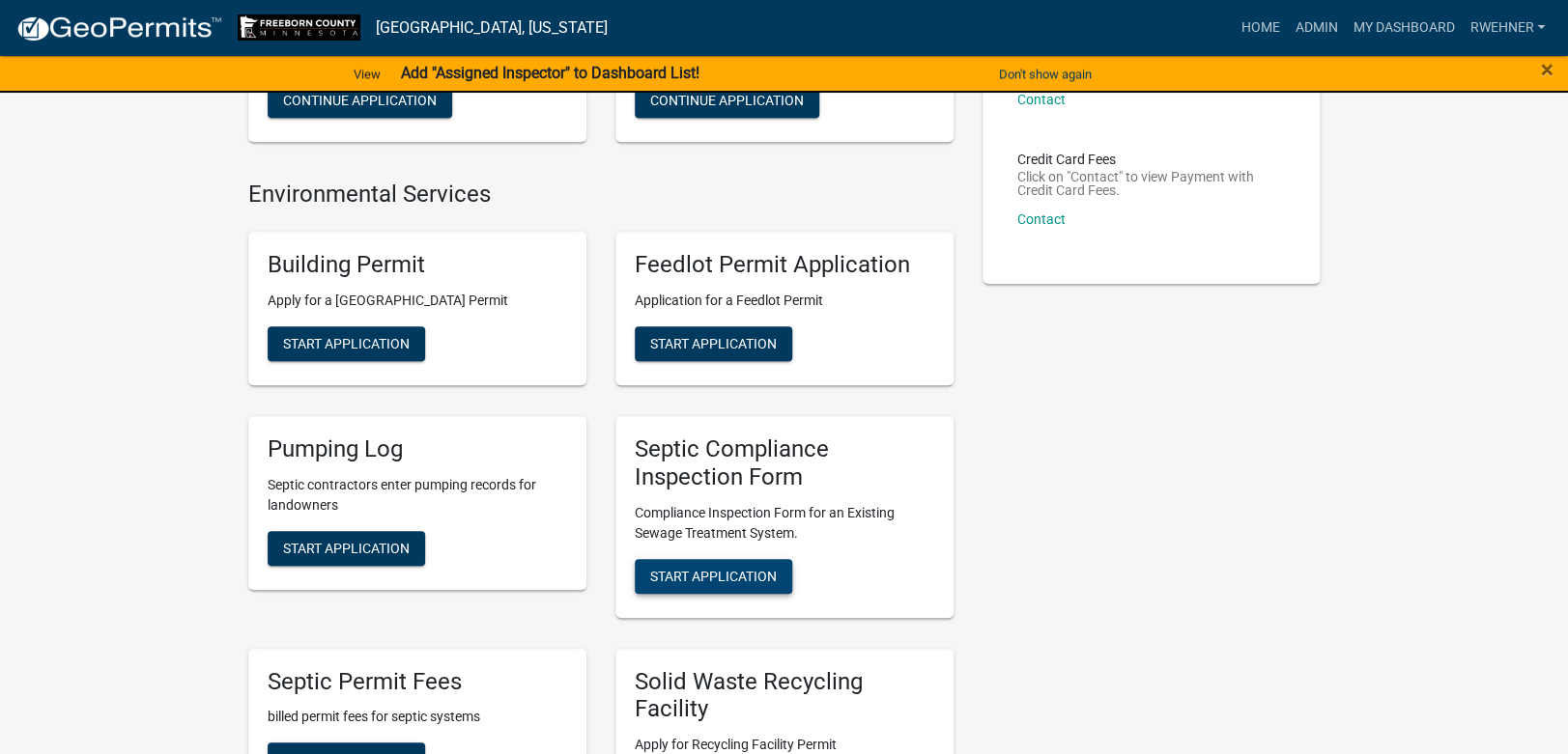
click at [676, 580] on span "Start Application" at bounding box center [713, 576] width 126 height 16
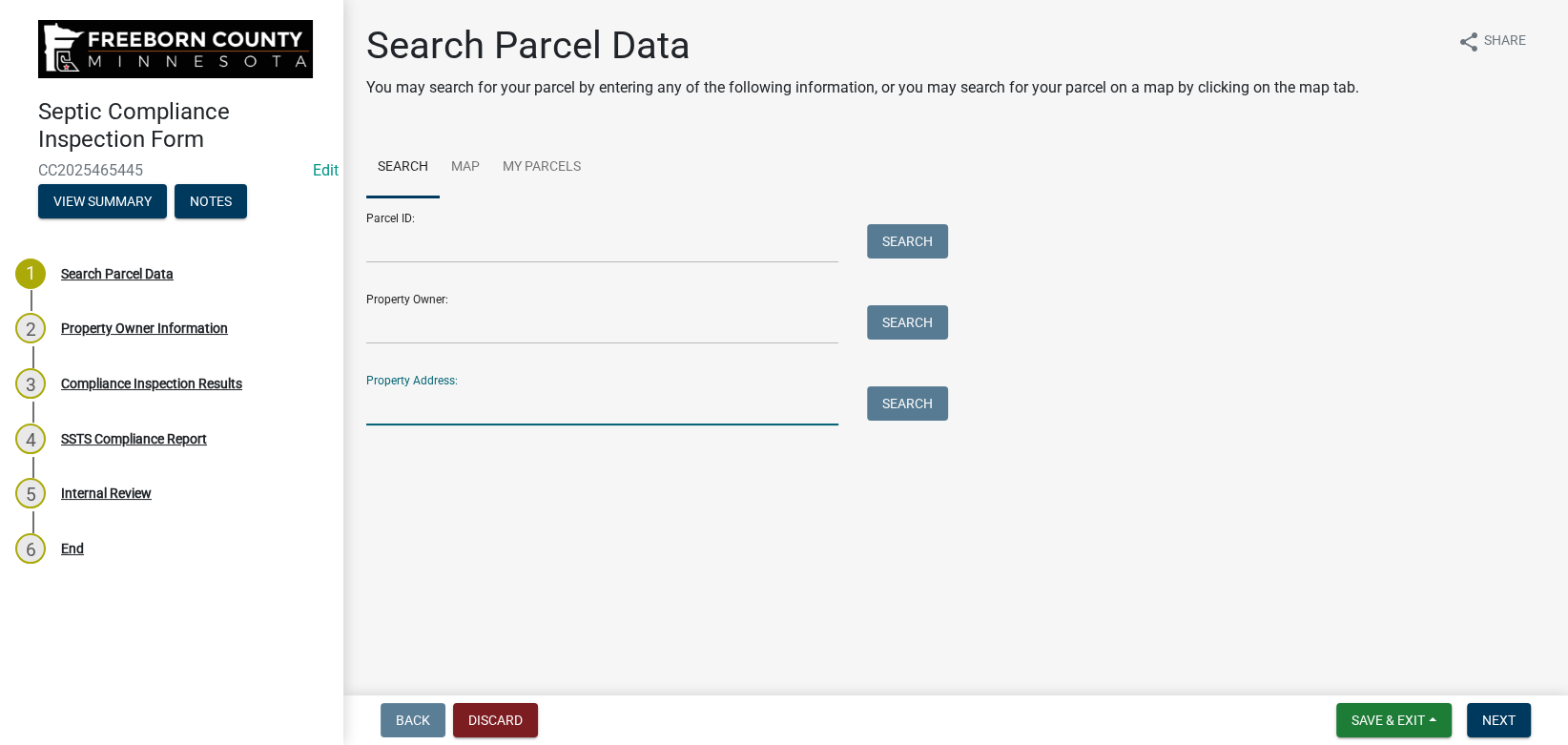
click at [466, 406] on input "Property Address:" at bounding box center [602, 406] width 472 height 39
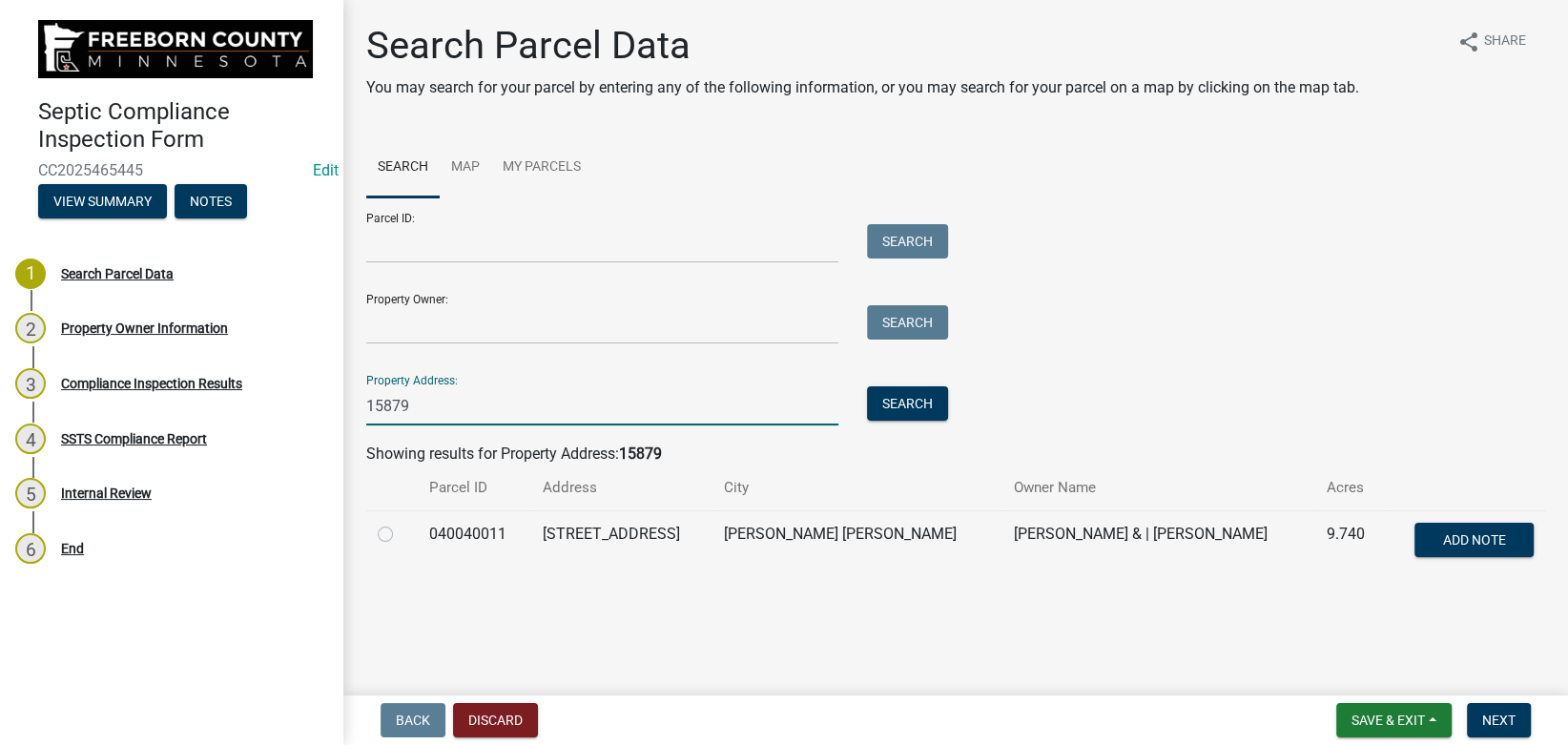
type input "15879"
click at [401, 523] on label at bounding box center [401, 523] width 0 height 0
click at [401, 528] on input "radio" at bounding box center [407, 529] width 13 height 13
radio input "true"
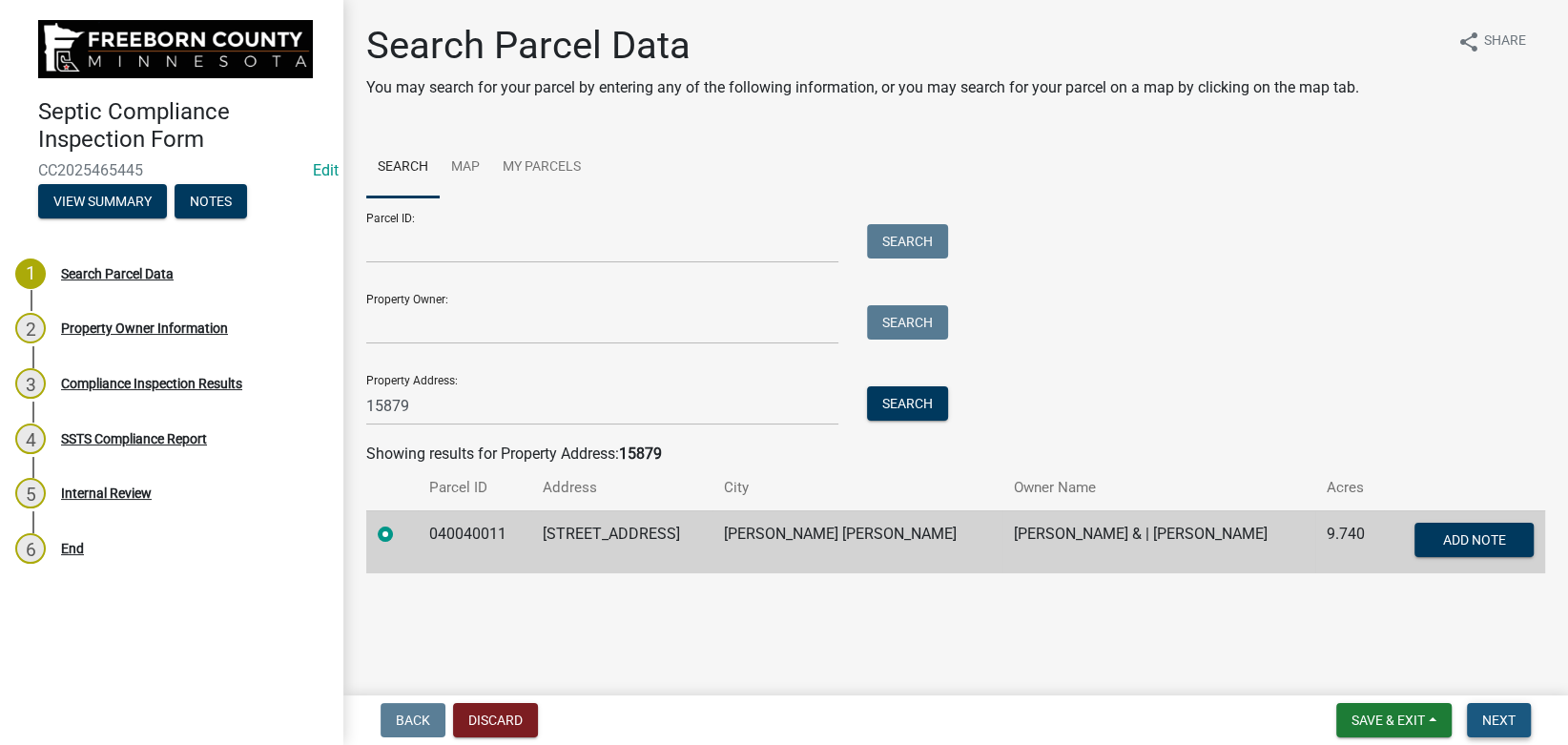
click at [1501, 721] on span "Next" at bounding box center [1499, 721] width 33 height 16
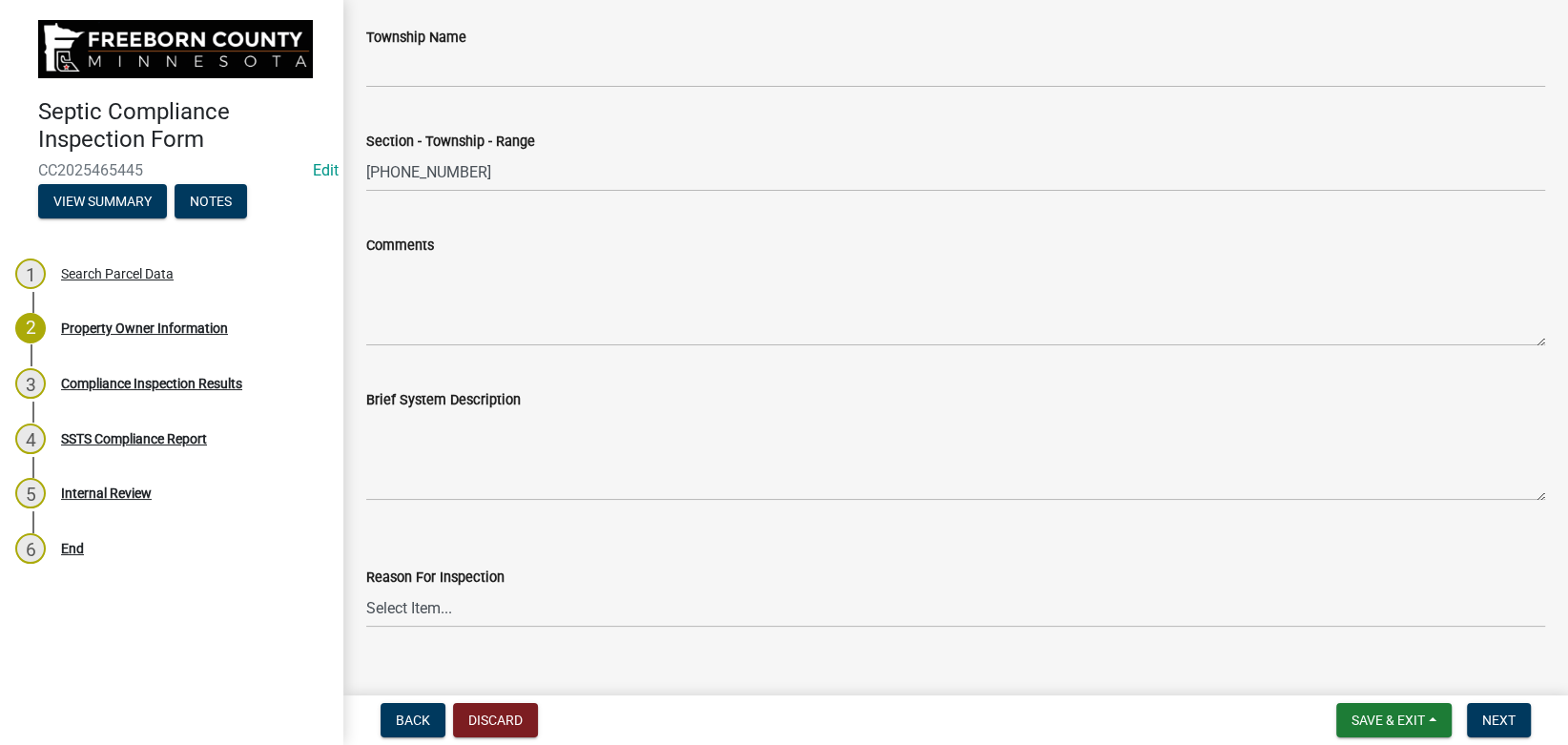
scroll to position [921, 0]
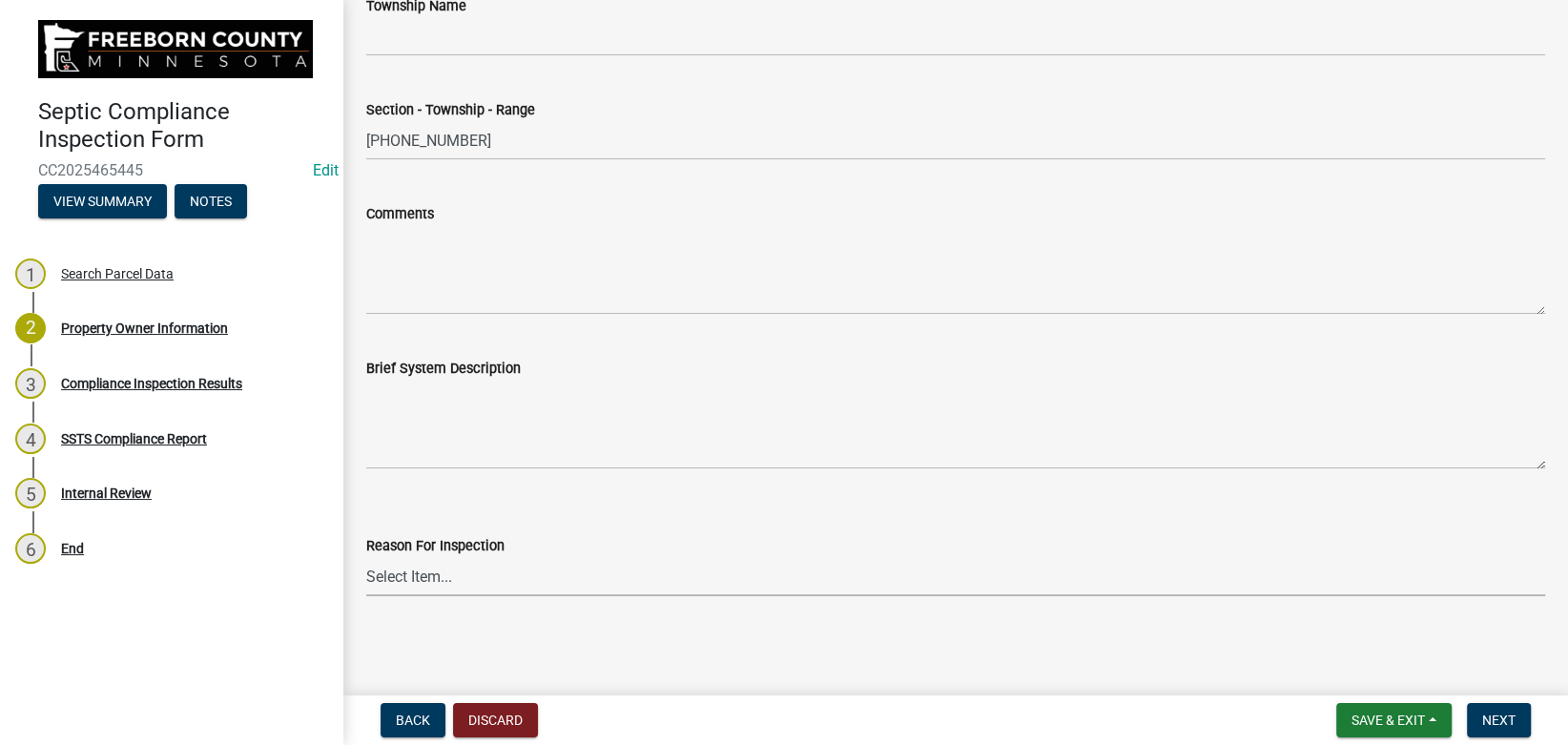
click at [366, 557] on select "Select Item... Property Sale Required for Permit County Compliance Inventory (C…" at bounding box center [955, 577] width 1179 height 39
click option "Property Sale" at bounding box center [0, 0] width 0 height 0
select select "d6fd99ce-8a43-4bcf-938d-761da4bf36de"
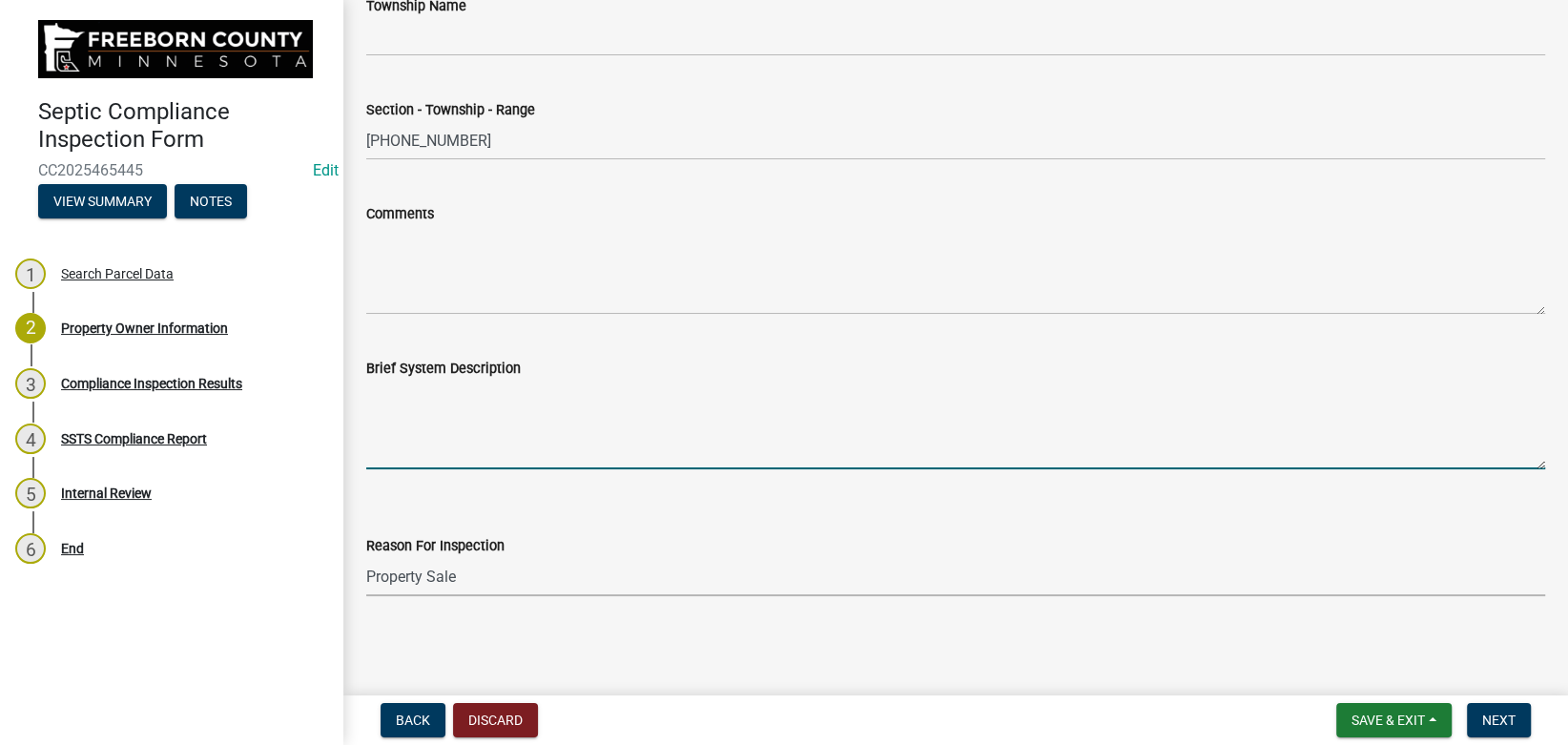
click at [456, 416] on textarea "Brief System Description" at bounding box center [955, 425] width 1179 height 90
type textarea "1500 septic to 750 pump to 3 bedroom mound."
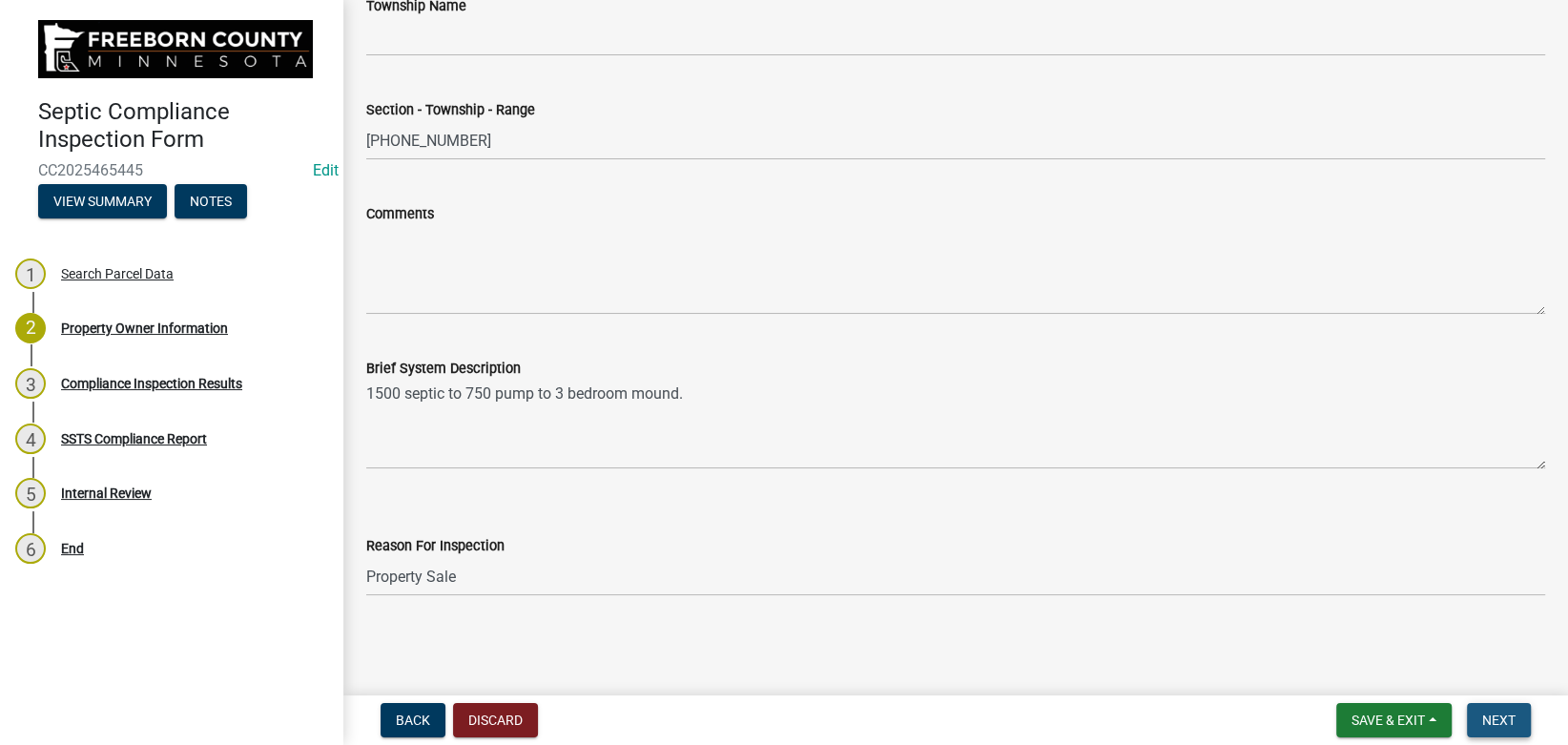
click at [1505, 720] on span "Next" at bounding box center [1499, 721] width 33 height 16
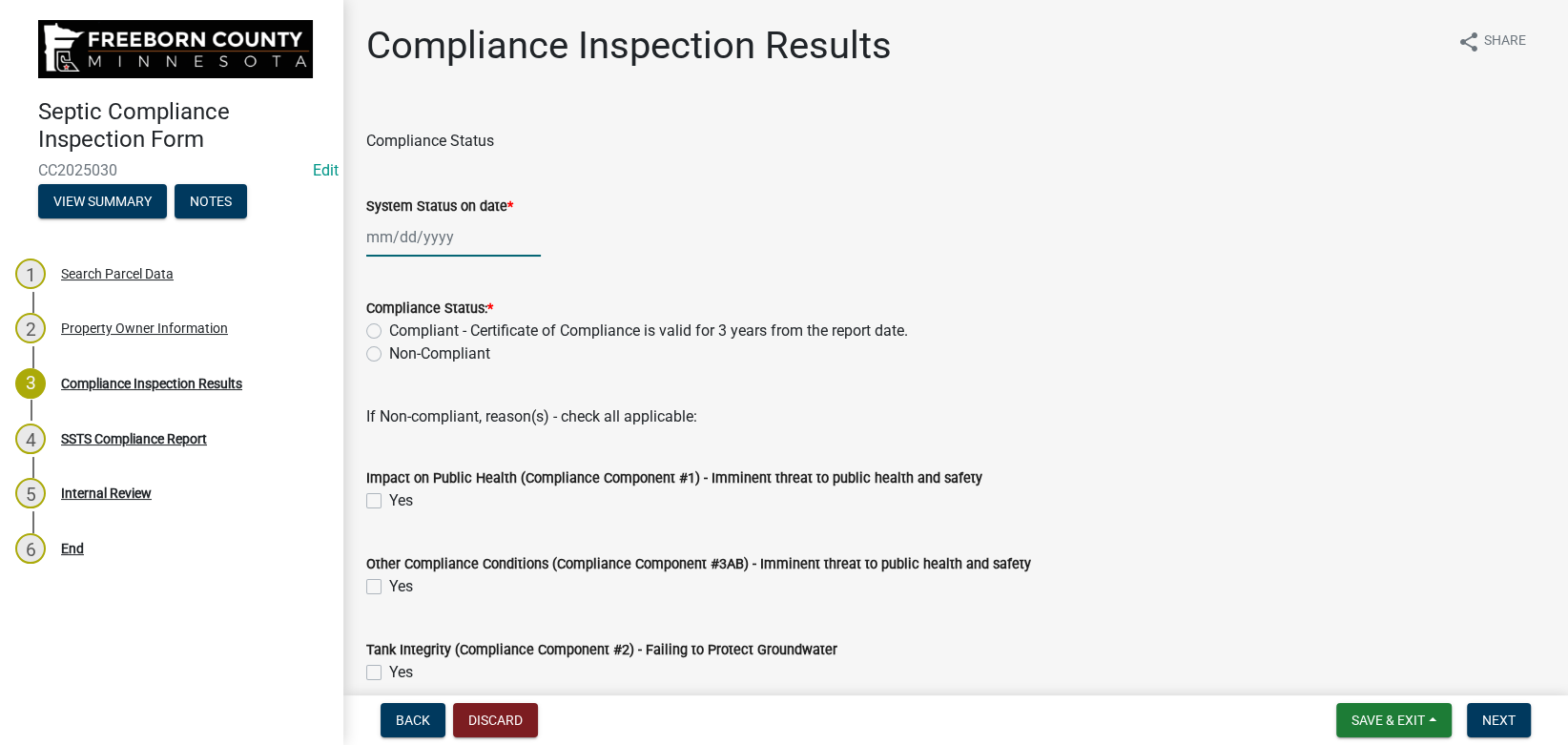
click at [400, 244] on input "System Status on date *" at bounding box center [453, 237] width 174 height 39
select select "8"
select select "2025"
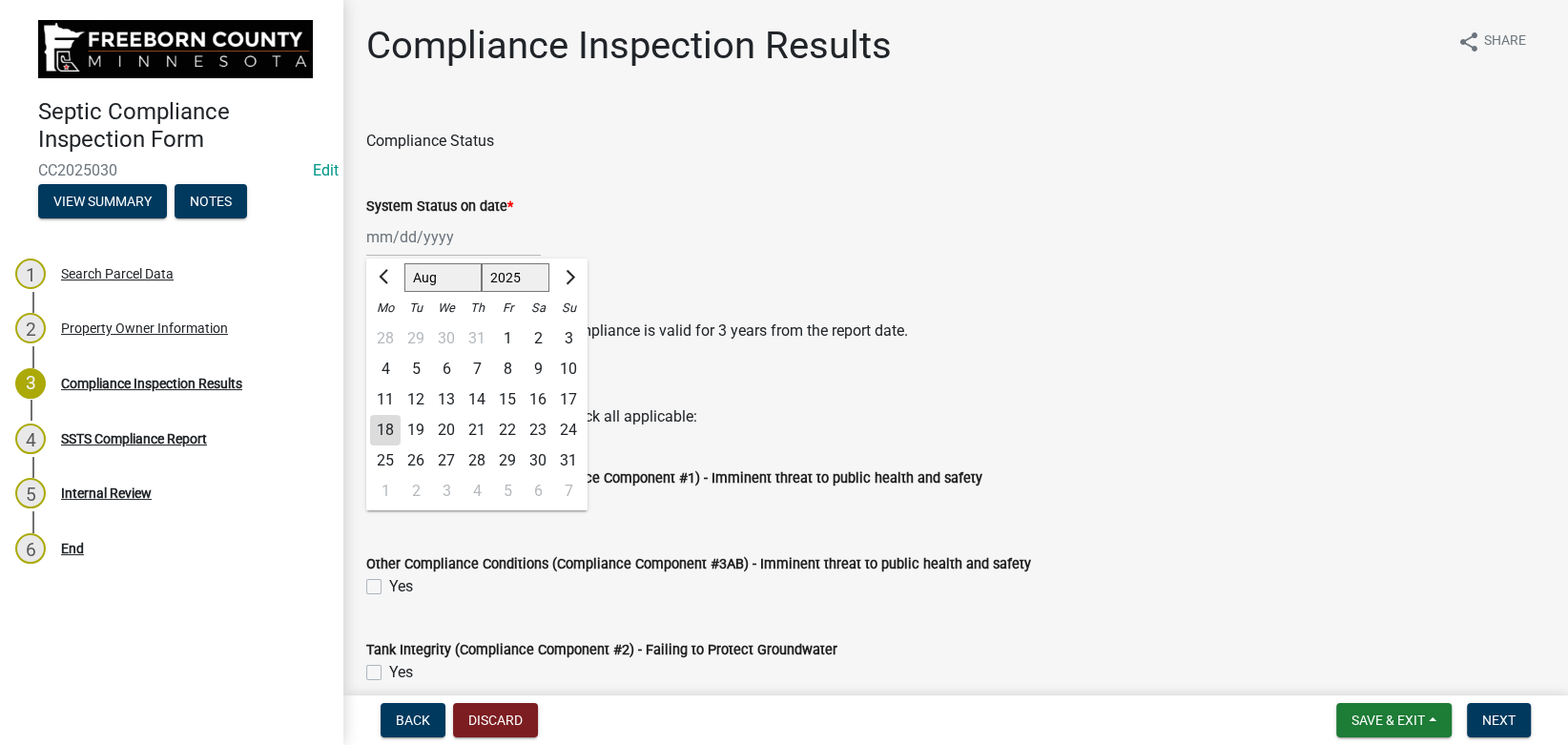
click at [387, 430] on div "18" at bounding box center [384, 429] width 30 height 30
type input "[DATE]"
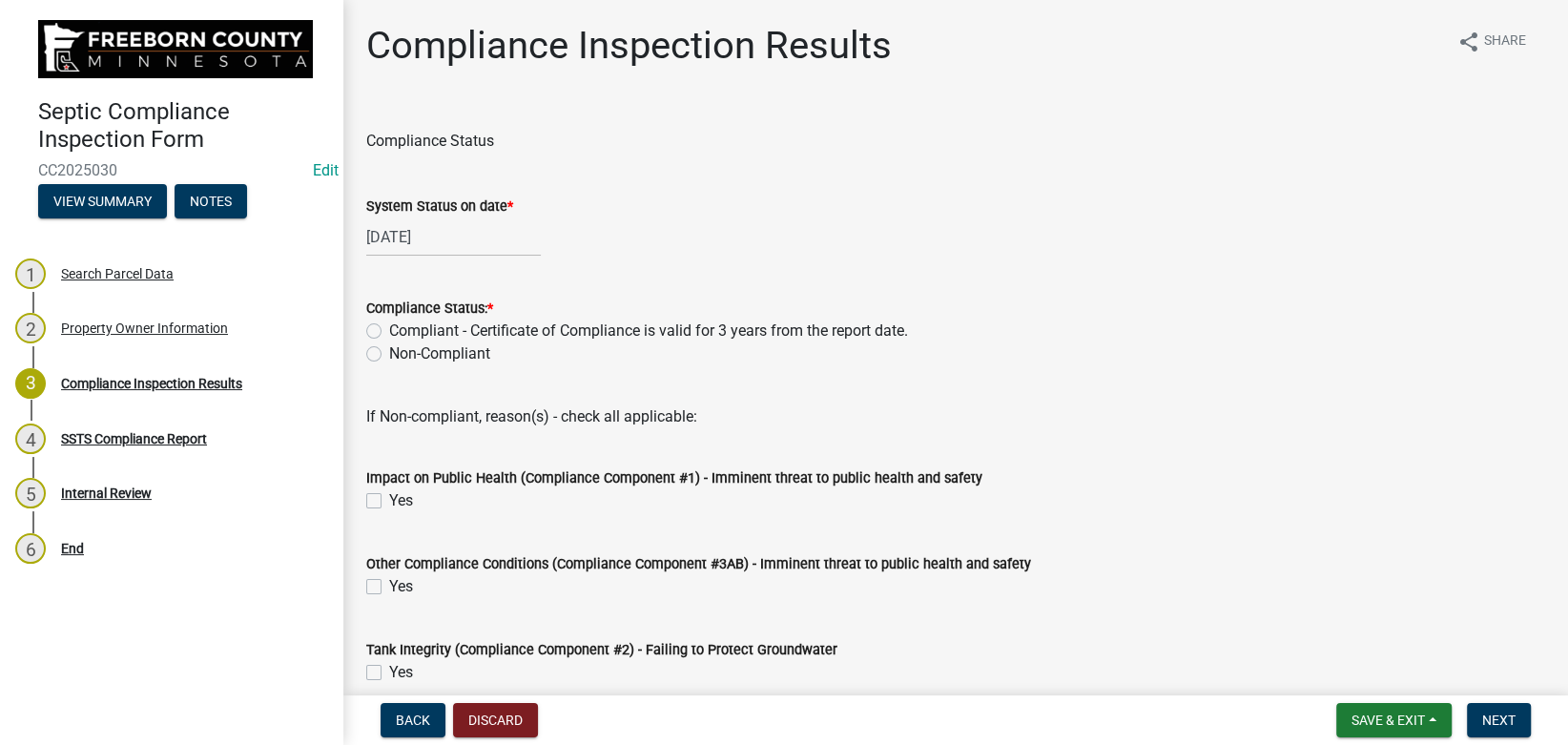
click at [389, 325] on label "Compliant - Certificate of Compliance is valid for 3 years from the report date." at bounding box center [648, 331] width 519 height 23
click at [389, 325] on input "Compliant - Certificate of Compliance is valid for 3 years from the report date." at bounding box center [395, 325] width 13 height 13
radio input "true"
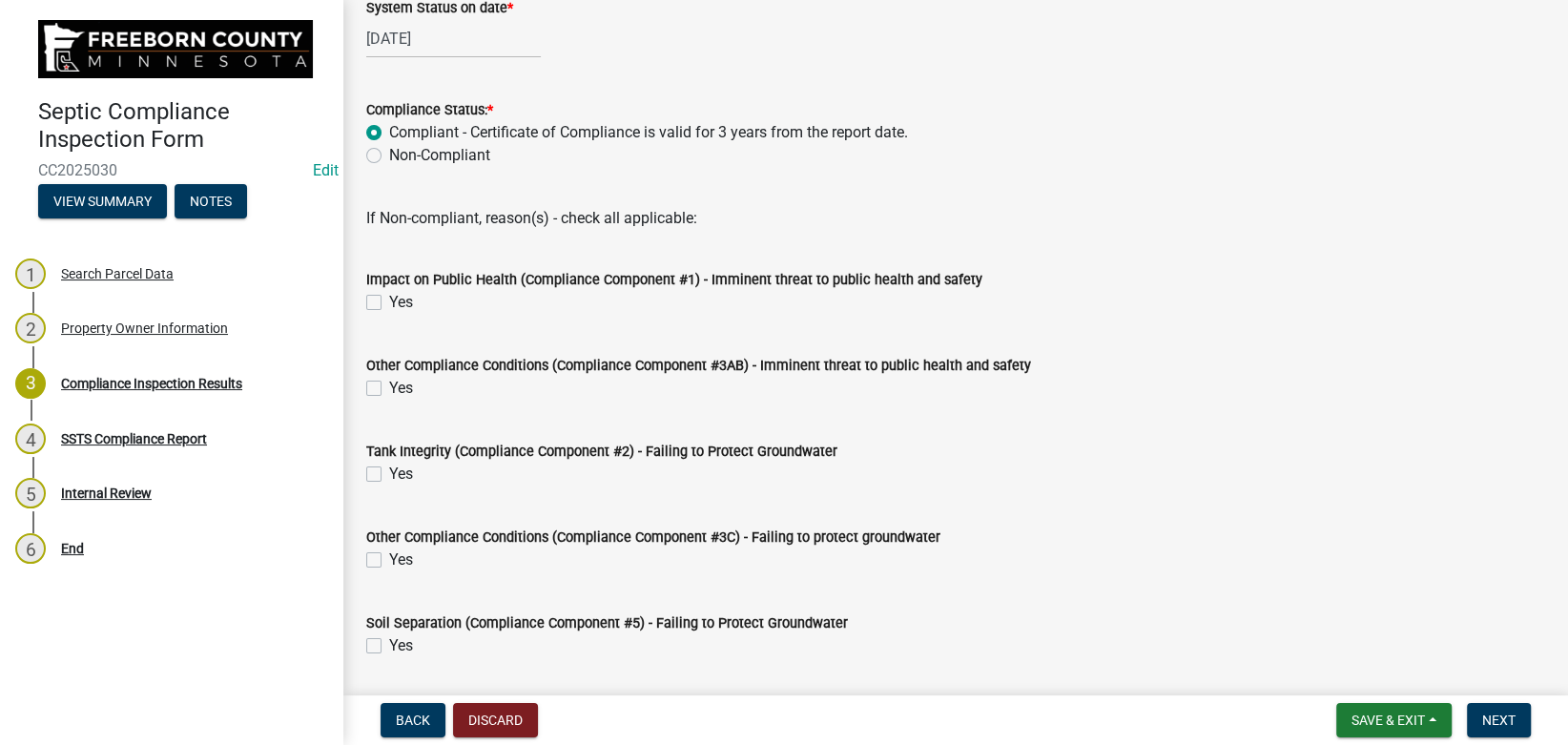
scroll to position [644, 0]
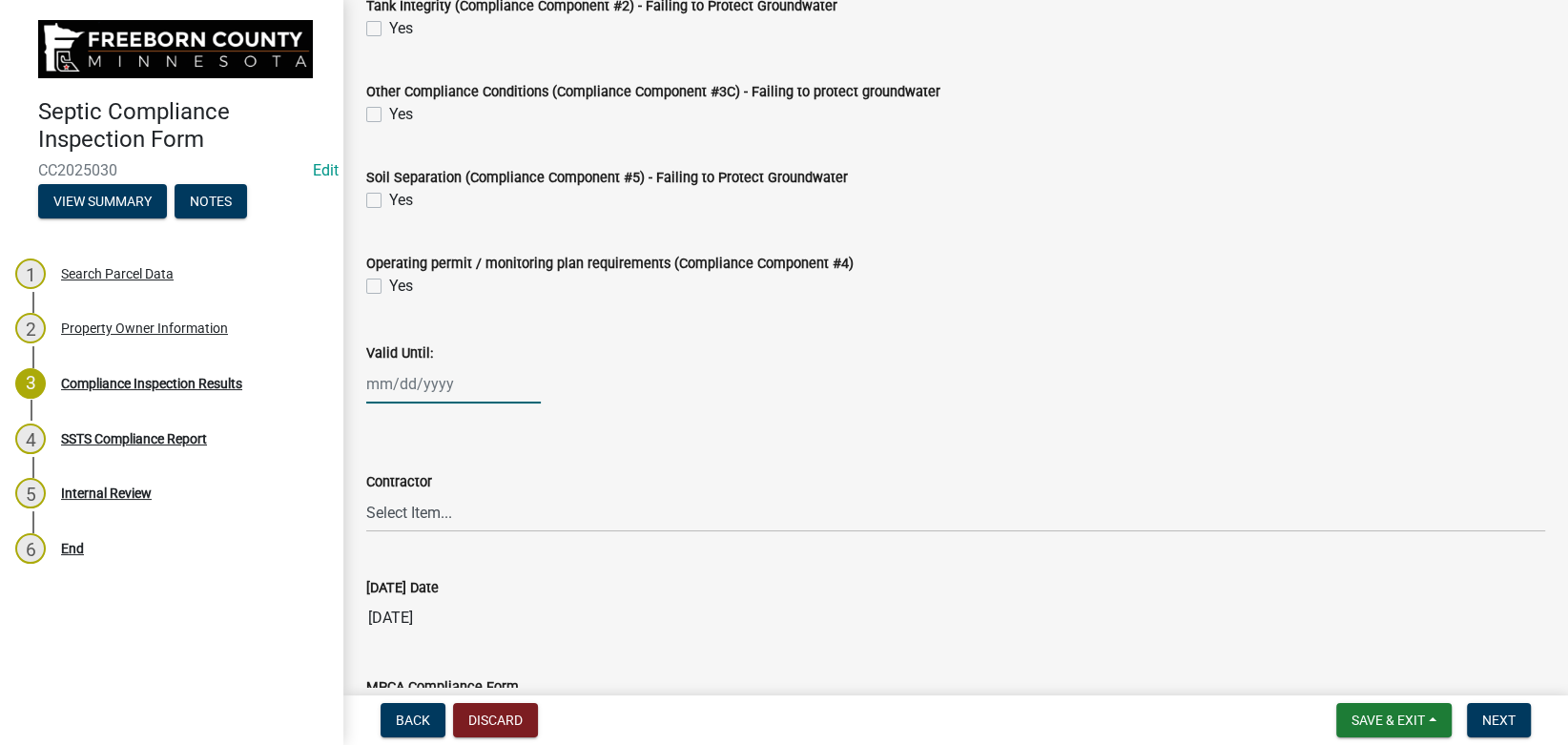
click at [406, 387] on input "Valid Until:" at bounding box center [453, 384] width 174 height 39
select select "8"
select select "2025"
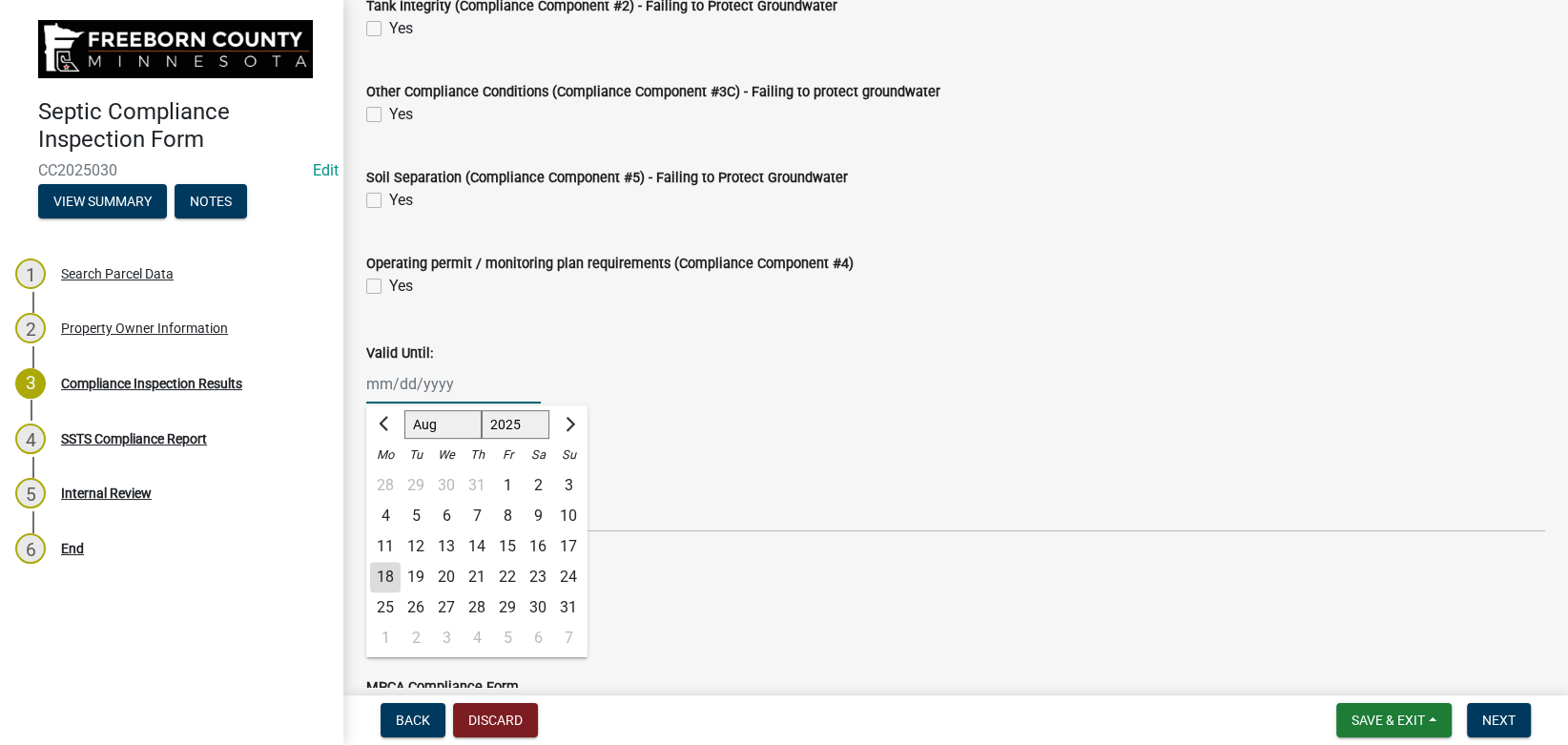
click at [453, 377] on input "Valid Until:" at bounding box center [453, 384] width 174 height 39
type input "[DATE]"
click at [756, 307] on wm-data-entity-input "Operating permit / monitoring plan requirements (Compliance Component #4) Yes" at bounding box center [955, 272] width 1179 height 86
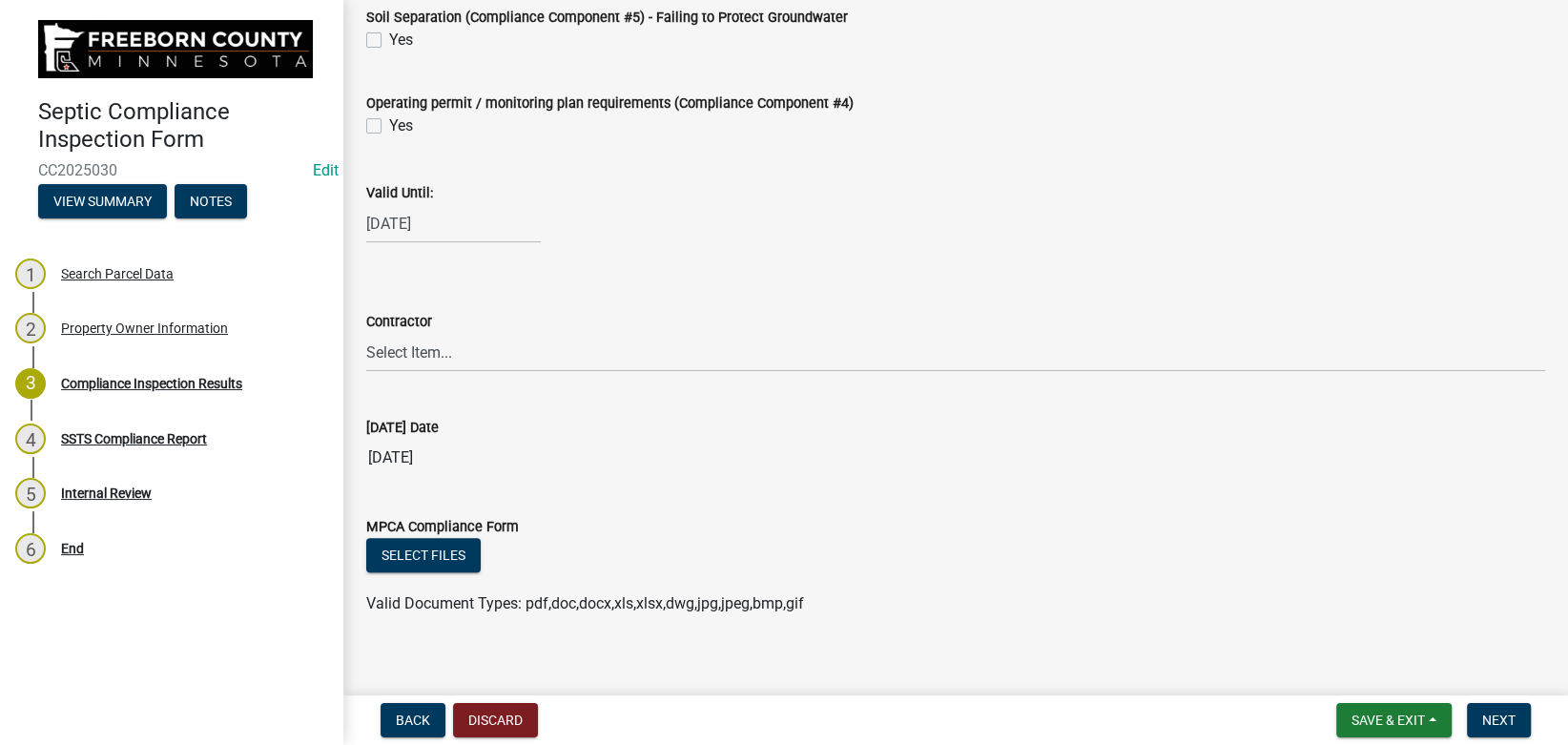
scroll to position [824, 0]
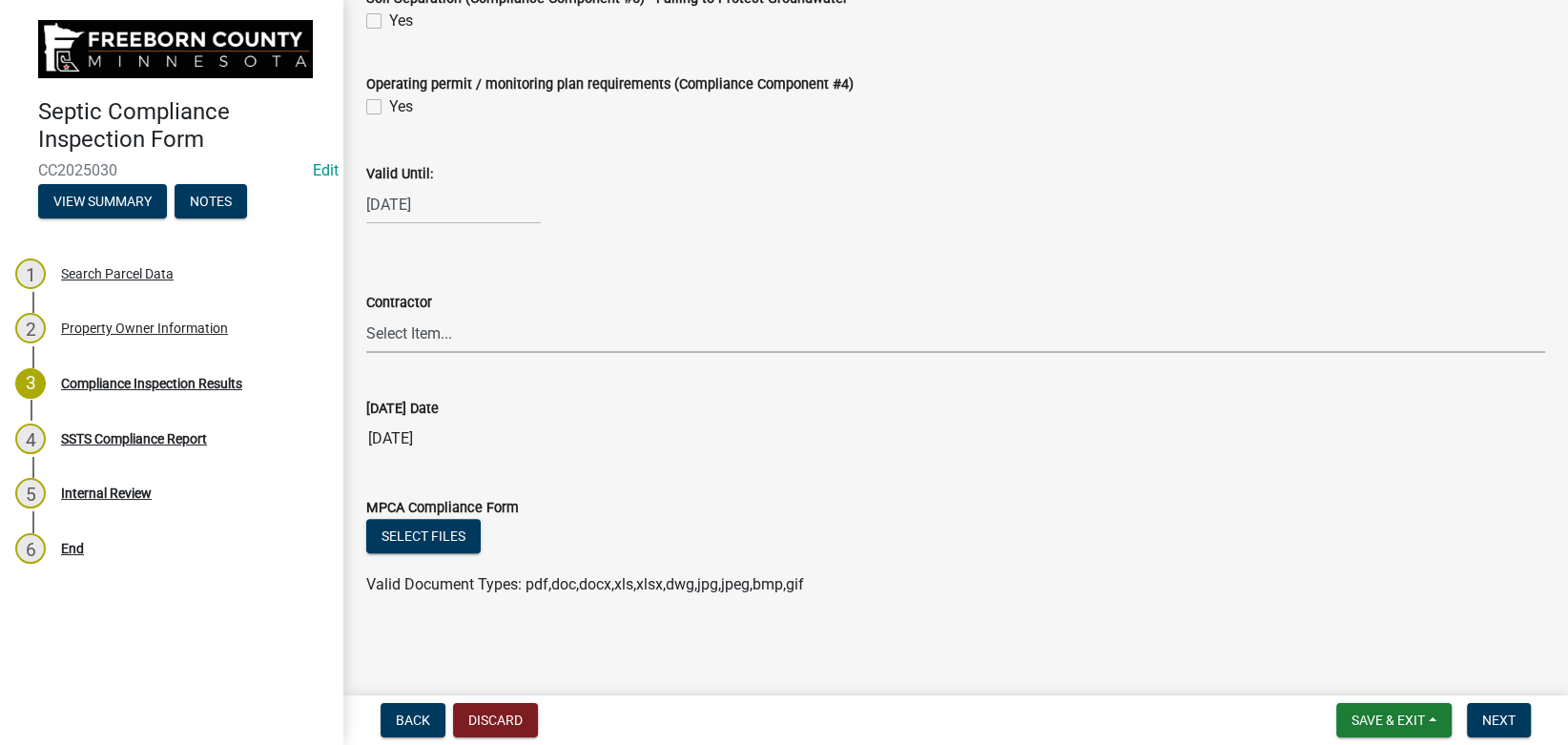
click at [366, 314] on select "Select Item... P & L Excavating Precision Septic Services [PERSON_NAME] Excavat…" at bounding box center [955, 333] width 1179 height 39
click option "Precision Septic Services" at bounding box center [0, 0] width 0 height 0
select select "1712dd66-1c59-4d8d-b780-c3501c42667d"
click at [1512, 712] on button "Next" at bounding box center [1499, 720] width 64 height 34
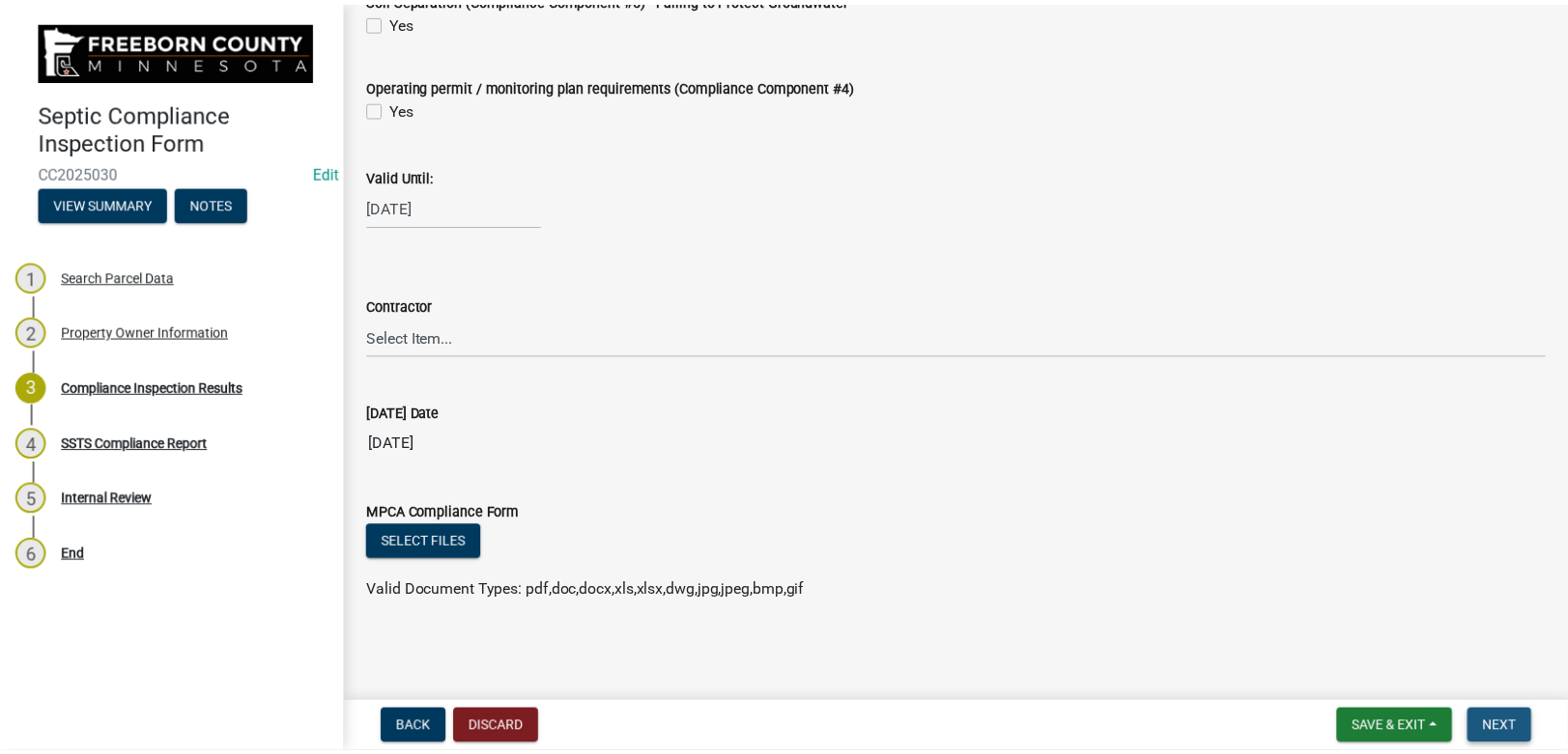
scroll to position [0, 0]
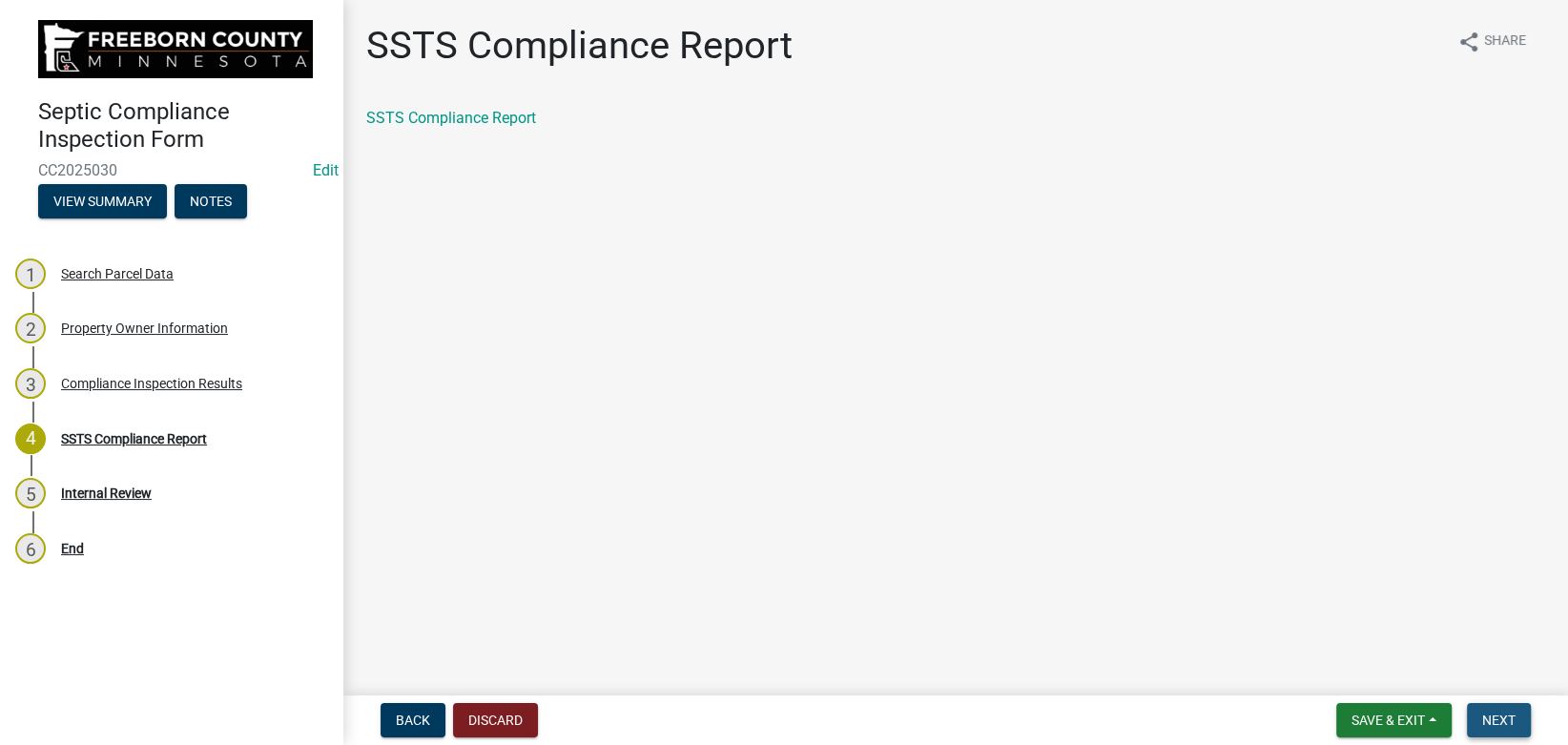
click at [1512, 712] on button "Next" at bounding box center [1499, 720] width 64 height 34
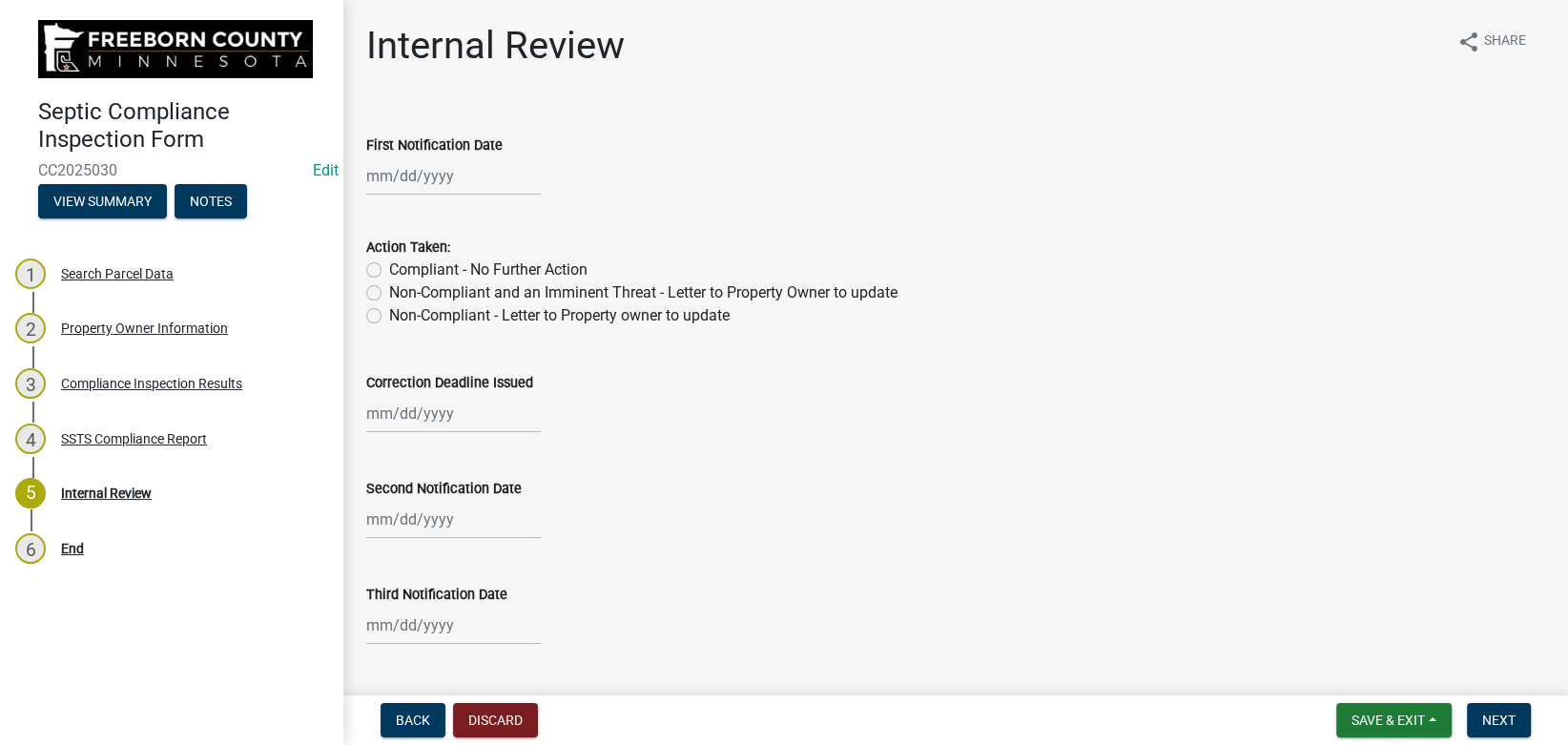
click at [425, 273] on label "Compliant - No Further Action" at bounding box center [489, 271] width 199 height 23
click at [402, 271] on input "Compliant - No Further Action" at bounding box center [395, 265] width 13 height 13
radio input "true"
click at [1491, 707] on button "Next" at bounding box center [1499, 720] width 64 height 34
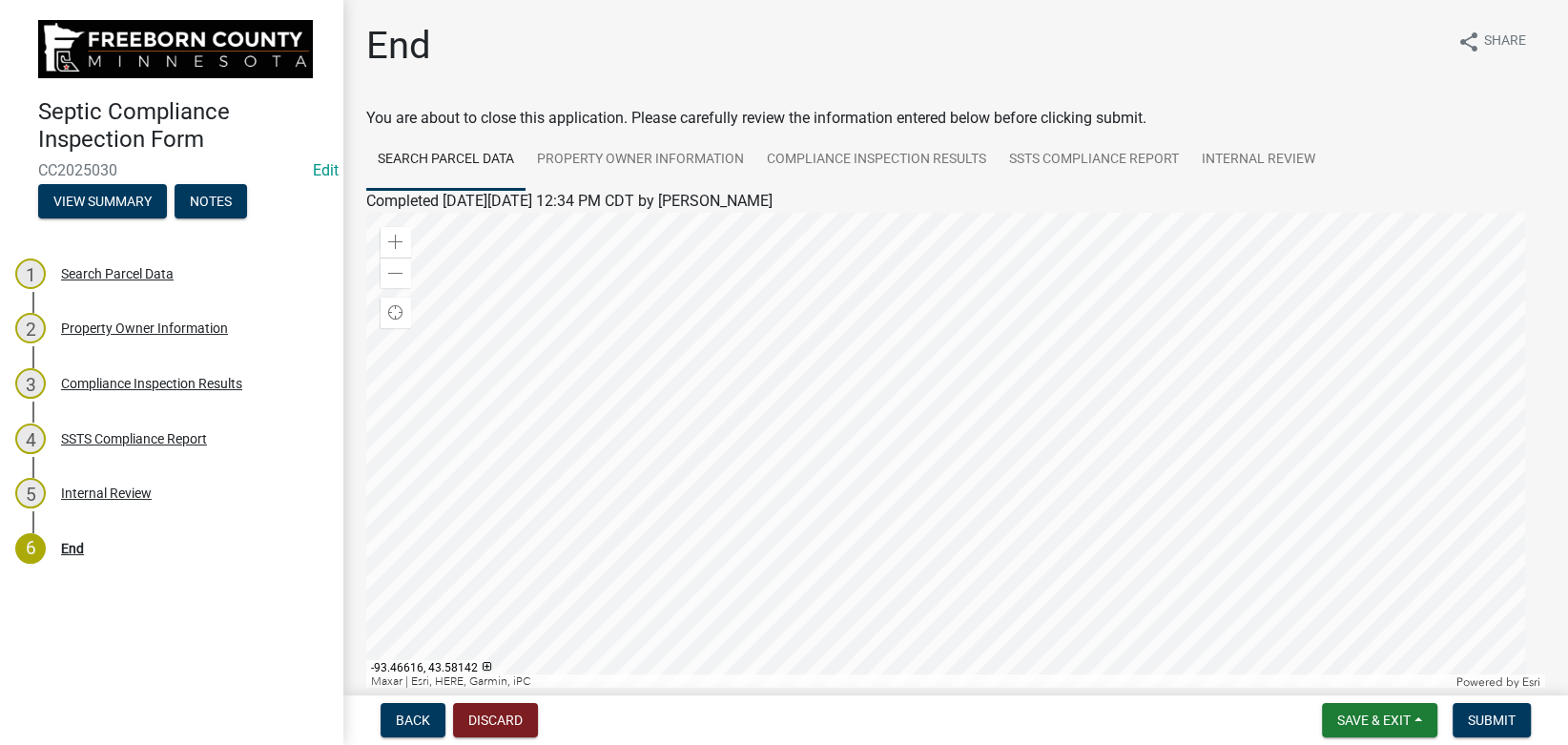
click at [1541, 722] on div "Back Discard Save & Exit Save Save & Exit Submit" at bounding box center [955, 720] width 1194 height 34
click at [1497, 728] on span "Submit" at bounding box center [1491, 721] width 48 height 16
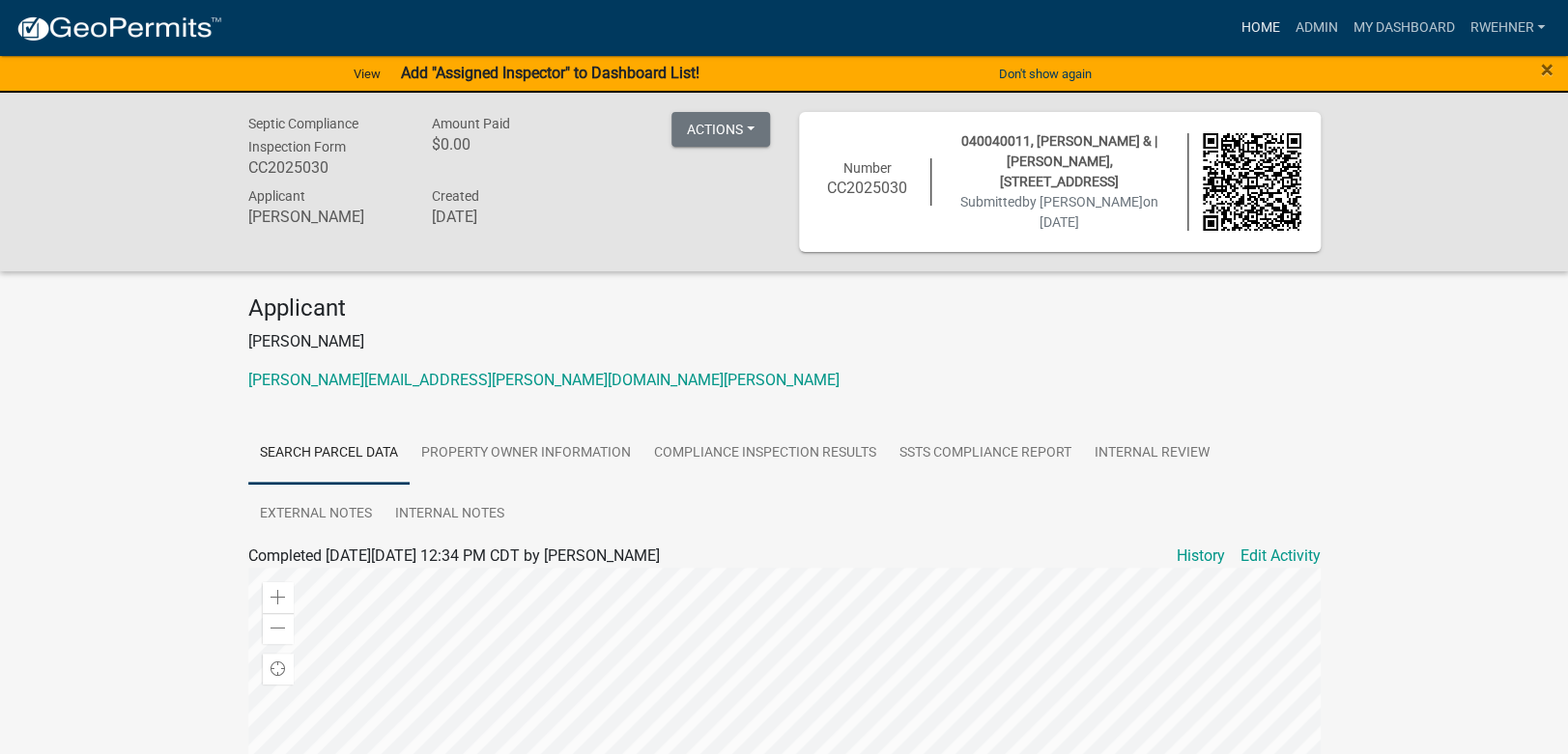
click at [1264, 23] on link "Home" at bounding box center [1259, 28] width 54 height 36
